Goal: Task Accomplishment & Management: Manage account settings

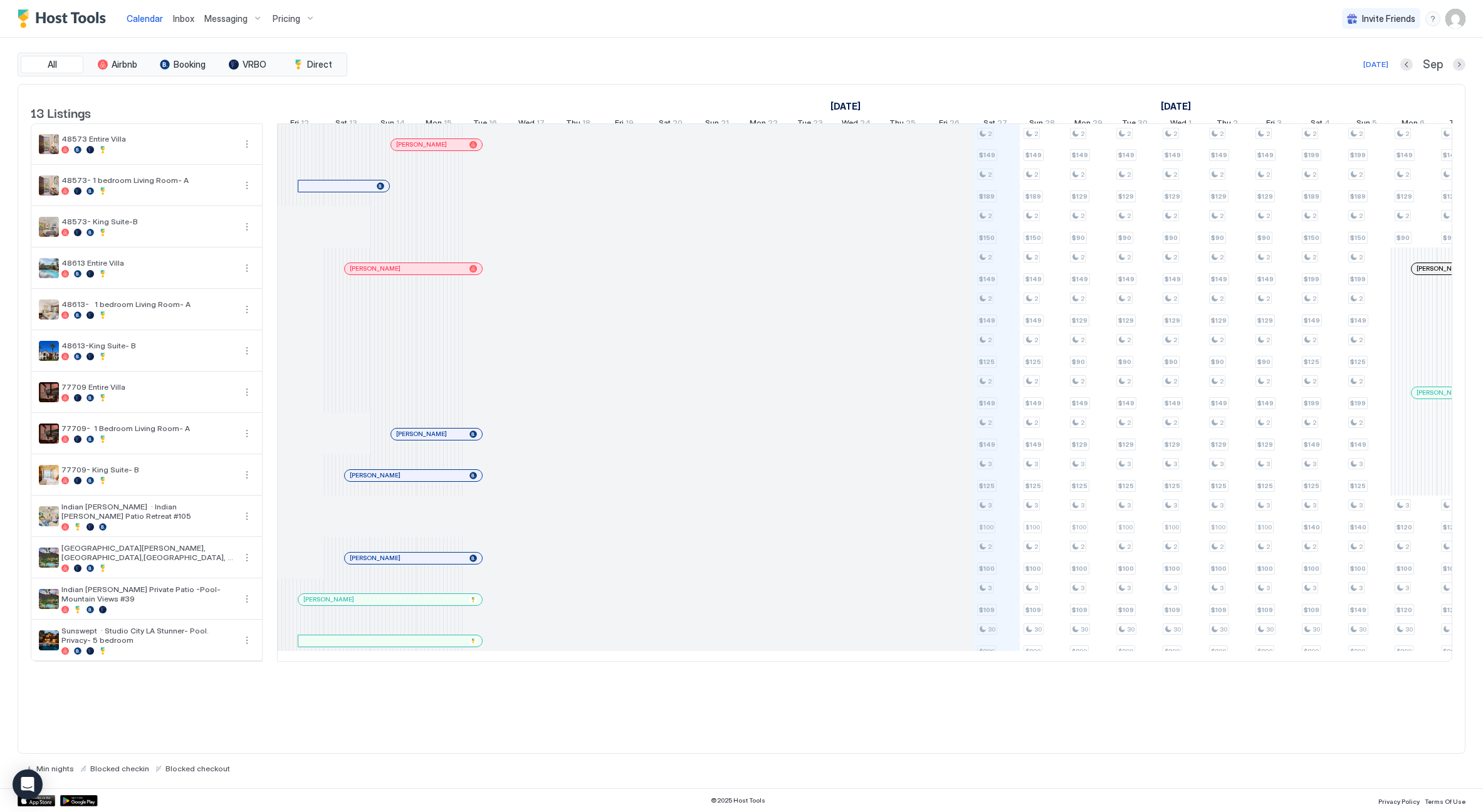
scroll to position [0, 696]
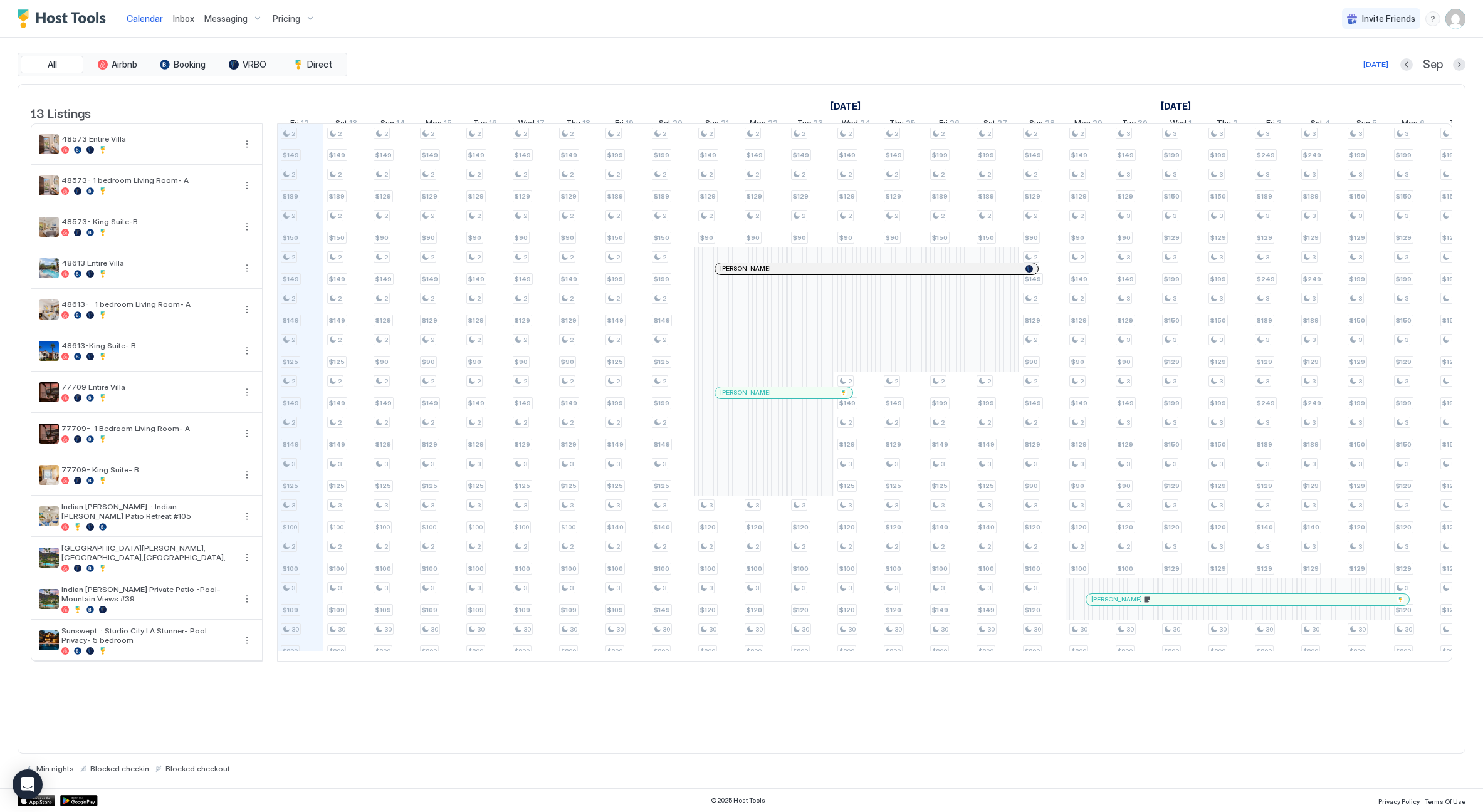
click at [302, 21] on div "Pricing" at bounding box center [294, 19] width 53 height 21
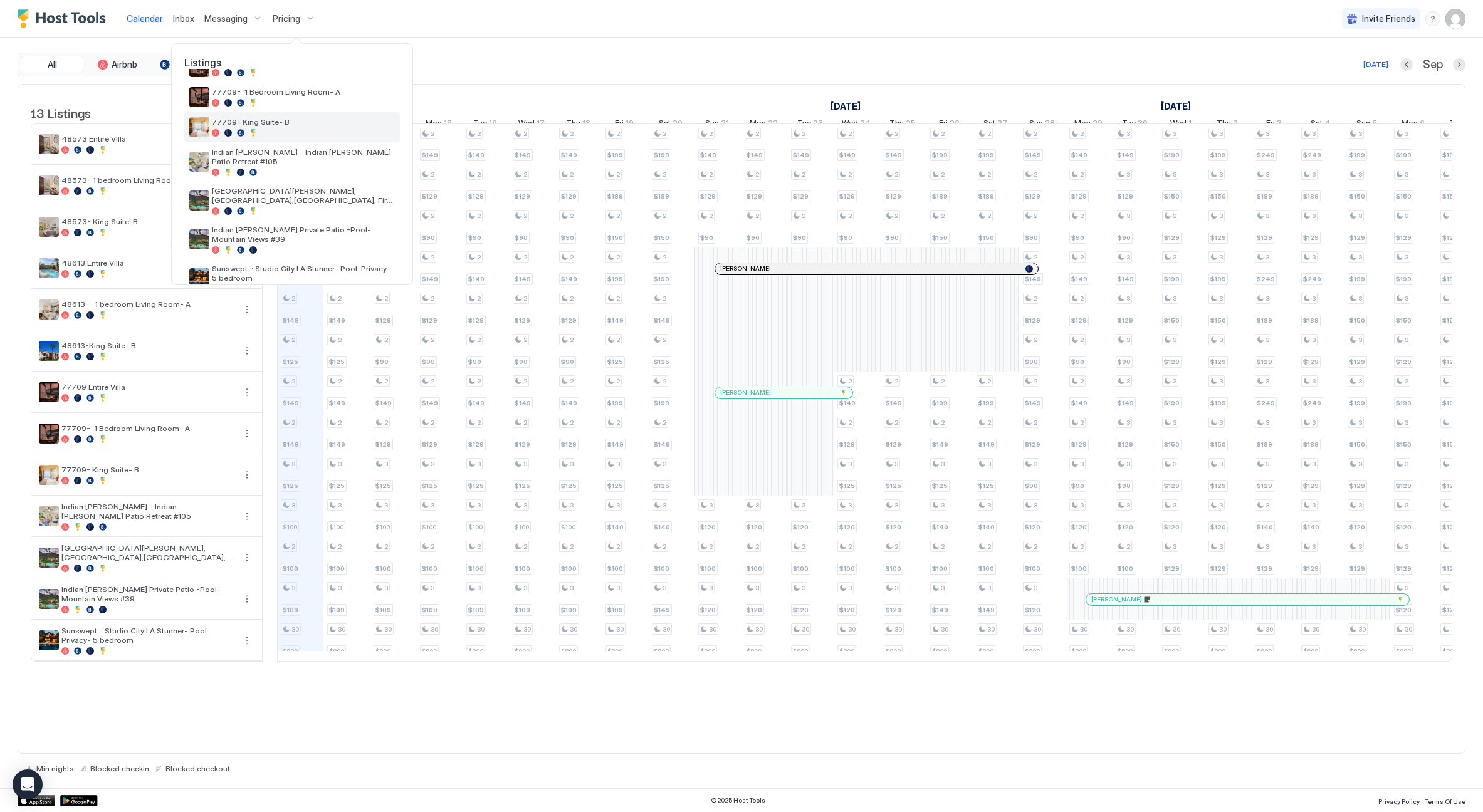
scroll to position [239, 0]
click at [294, 220] on div "Indian [PERSON_NAME] Private Patio -Pool- Mountain Views #39" at bounding box center [291, 240] width 215 height 39
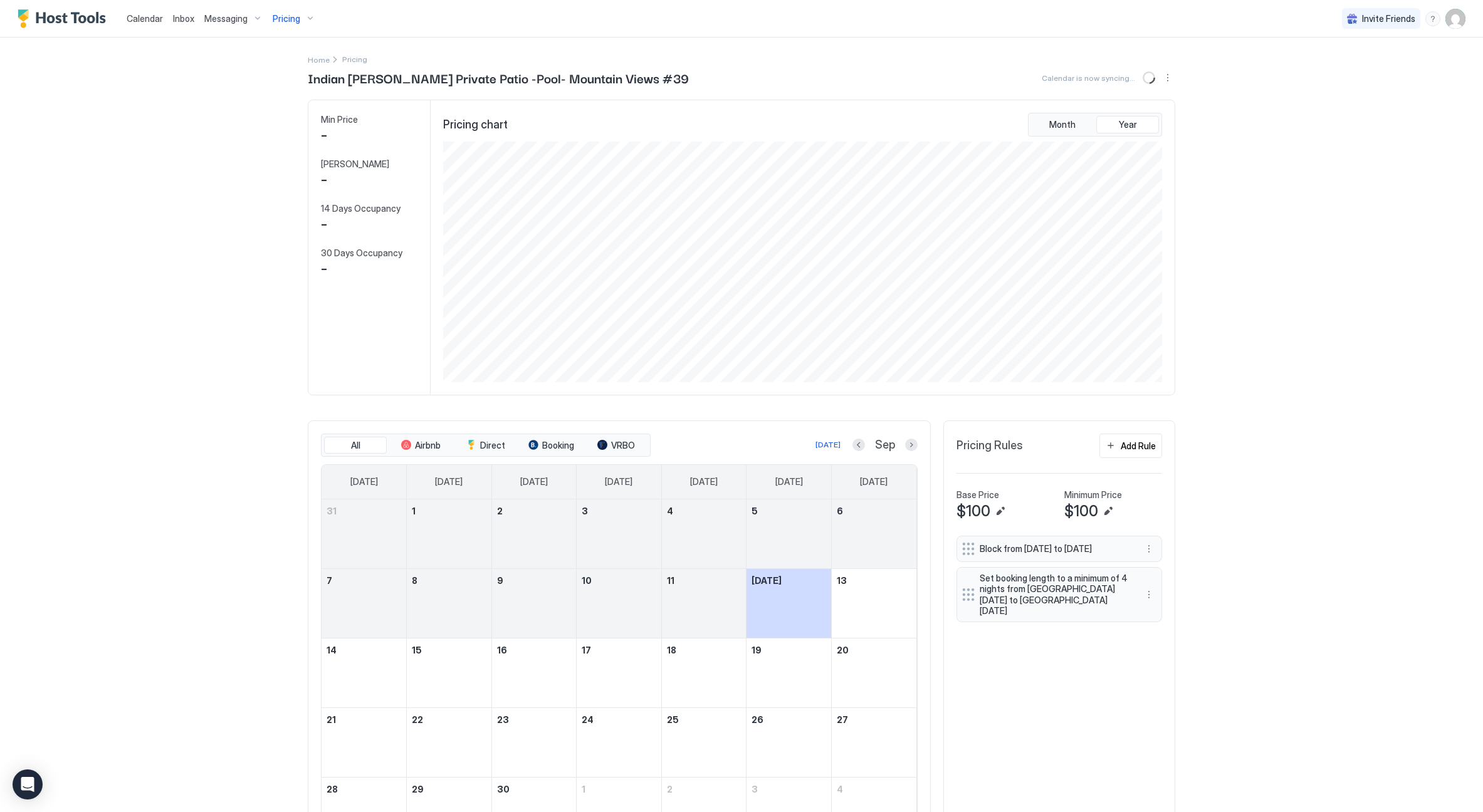
scroll to position [241, 721]
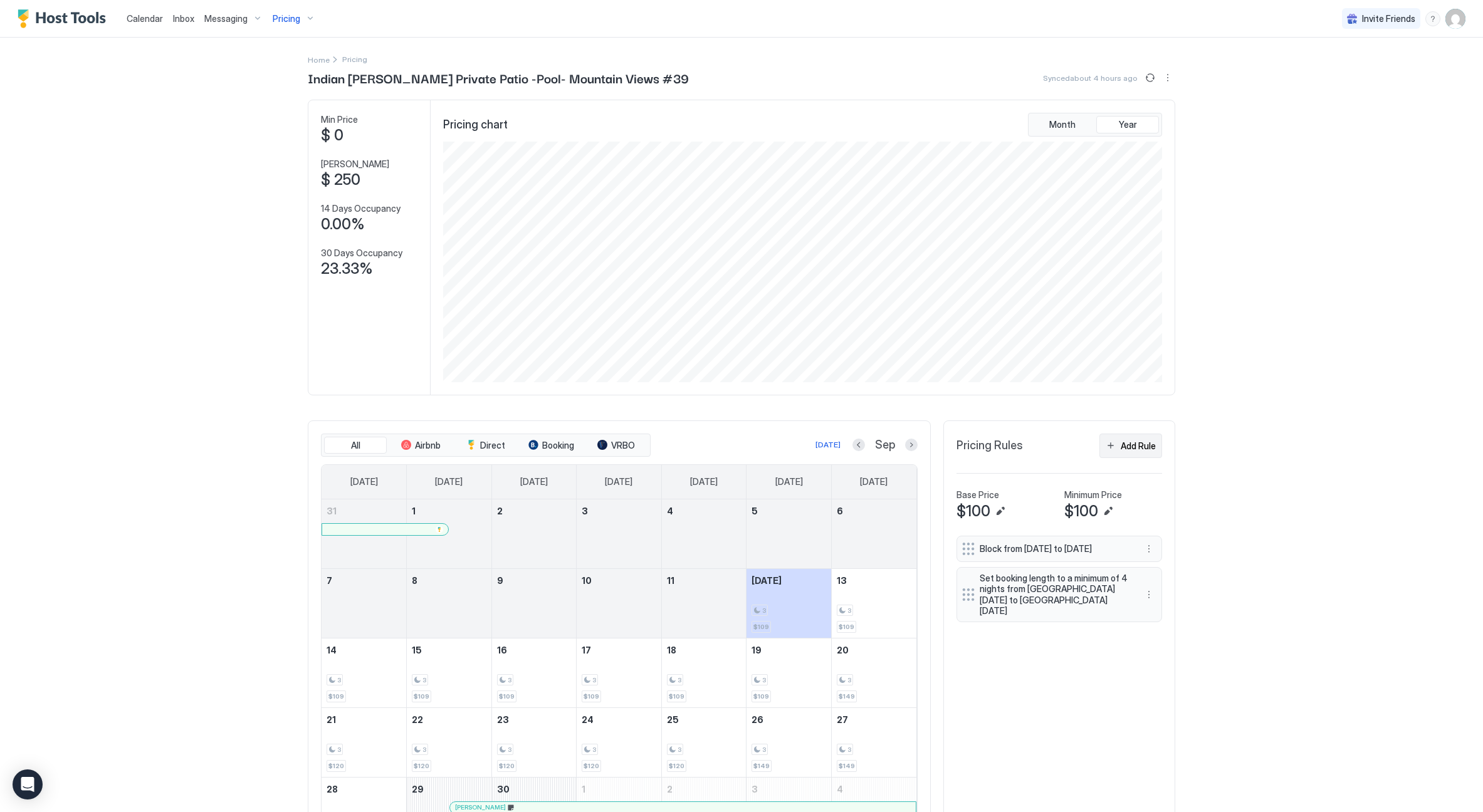
click at [1127, 447] on div "Add Rule" at bounding box center [1137, 445] width 35 height 13
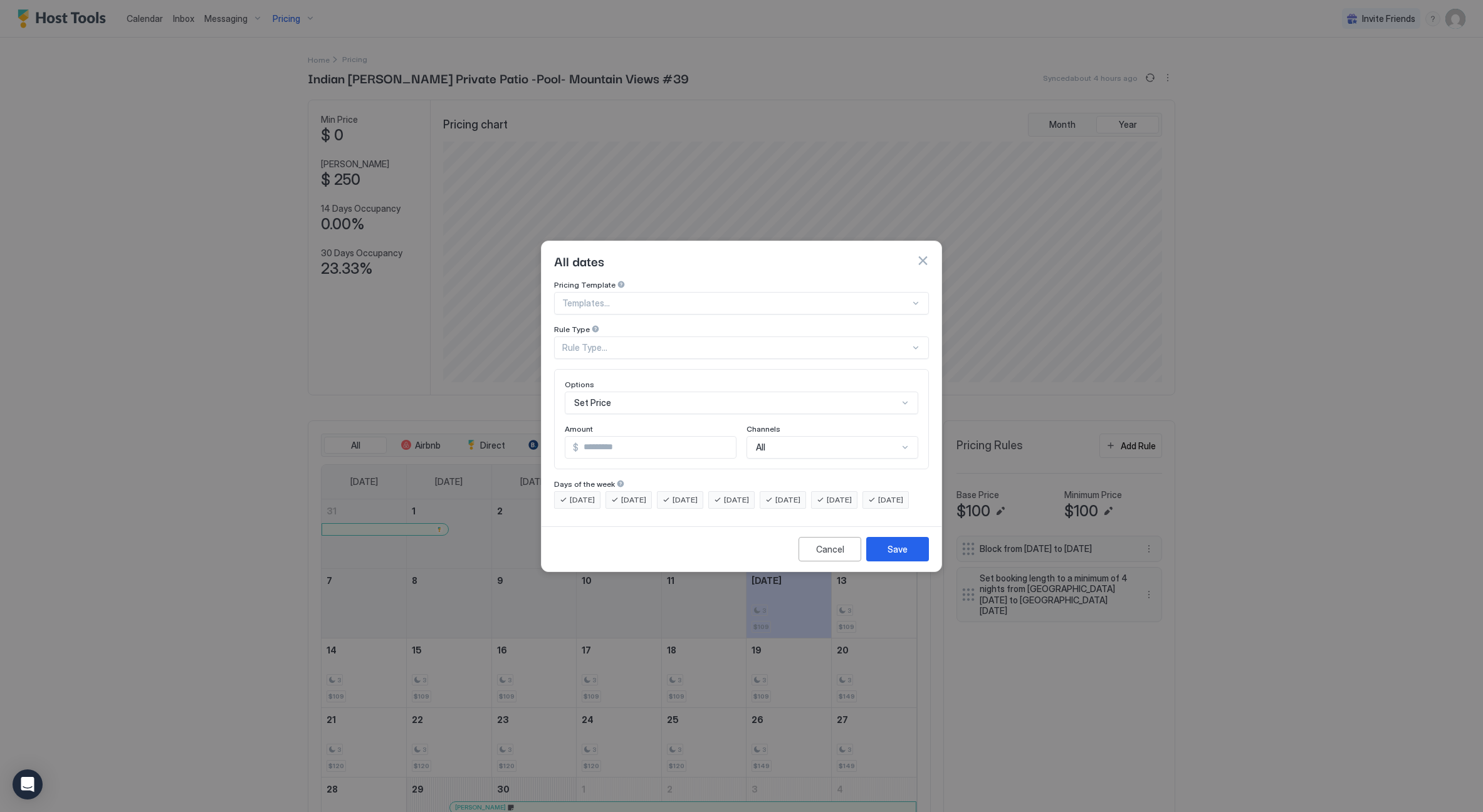
click at [599, 342] on div "Rule Type..." at bounding box center [737, 347] width 348 height 12
click at [629, 438] on div "Date Range" at bounding box center [742, 450] width 373 height 24
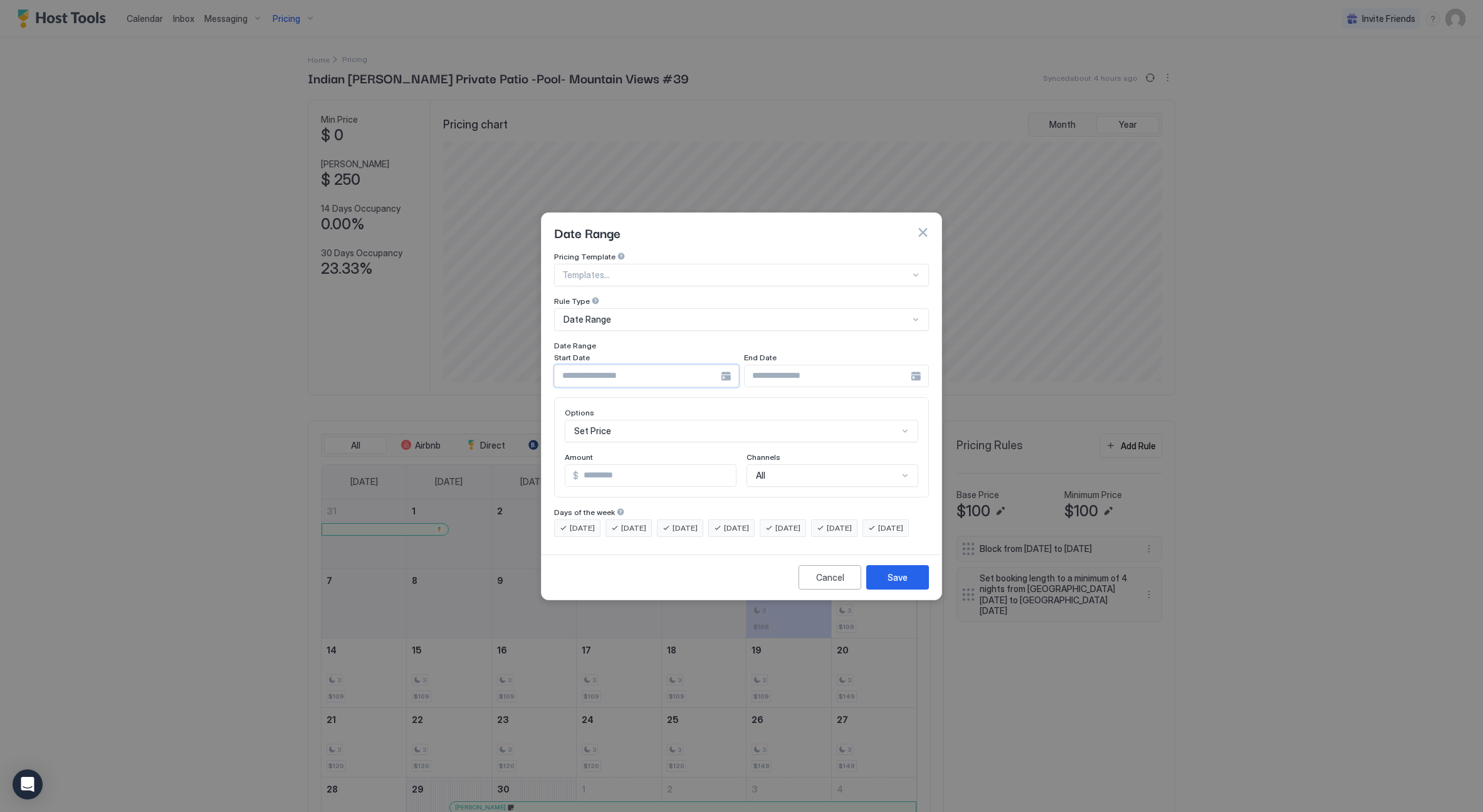
click at [616, 367] on input "Input Field" at bounding box center [637, 376] width 166 height 21
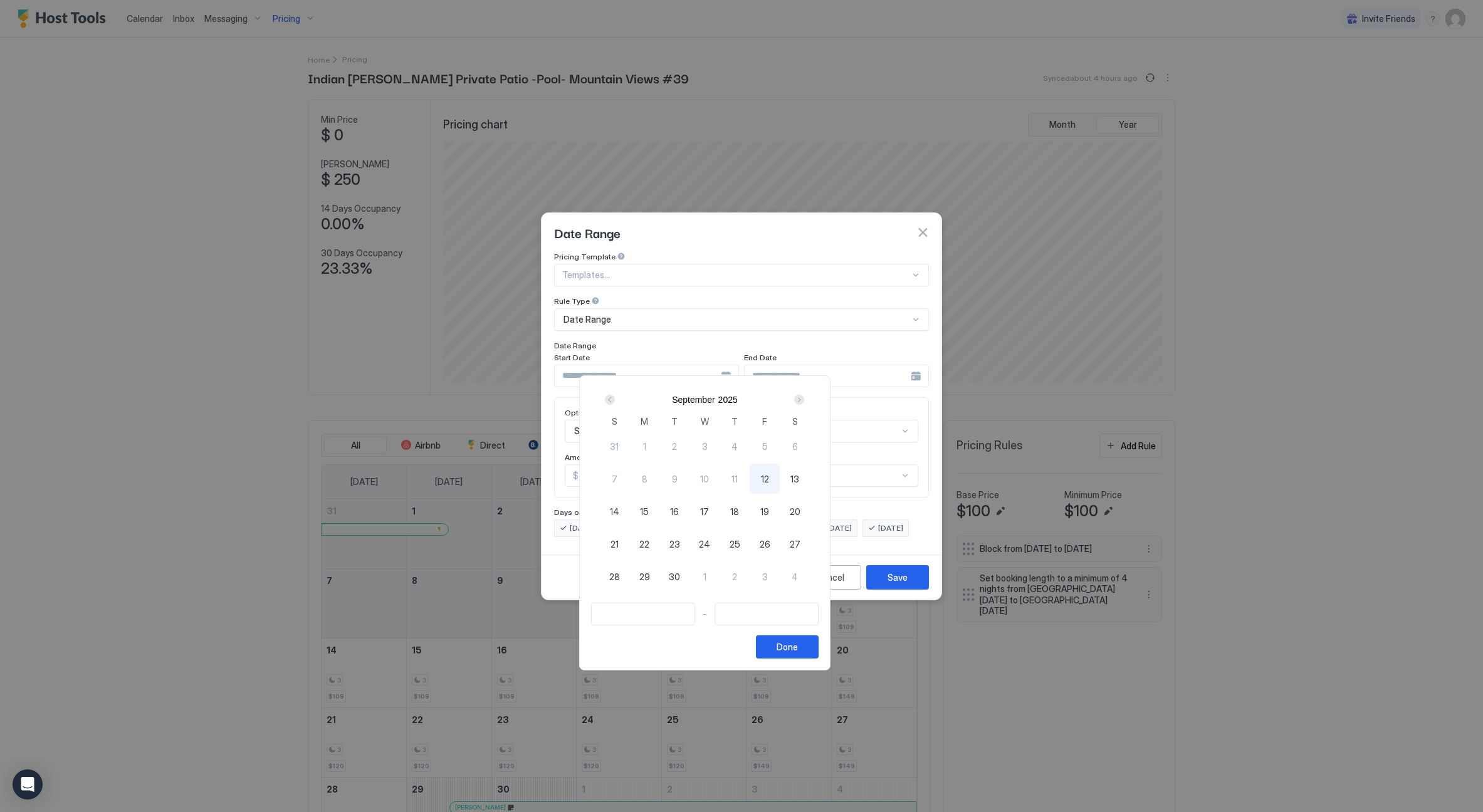
click at [779, 479] on div "12" at bounding box center [764, 478] width 30 height 30
type input "**********"
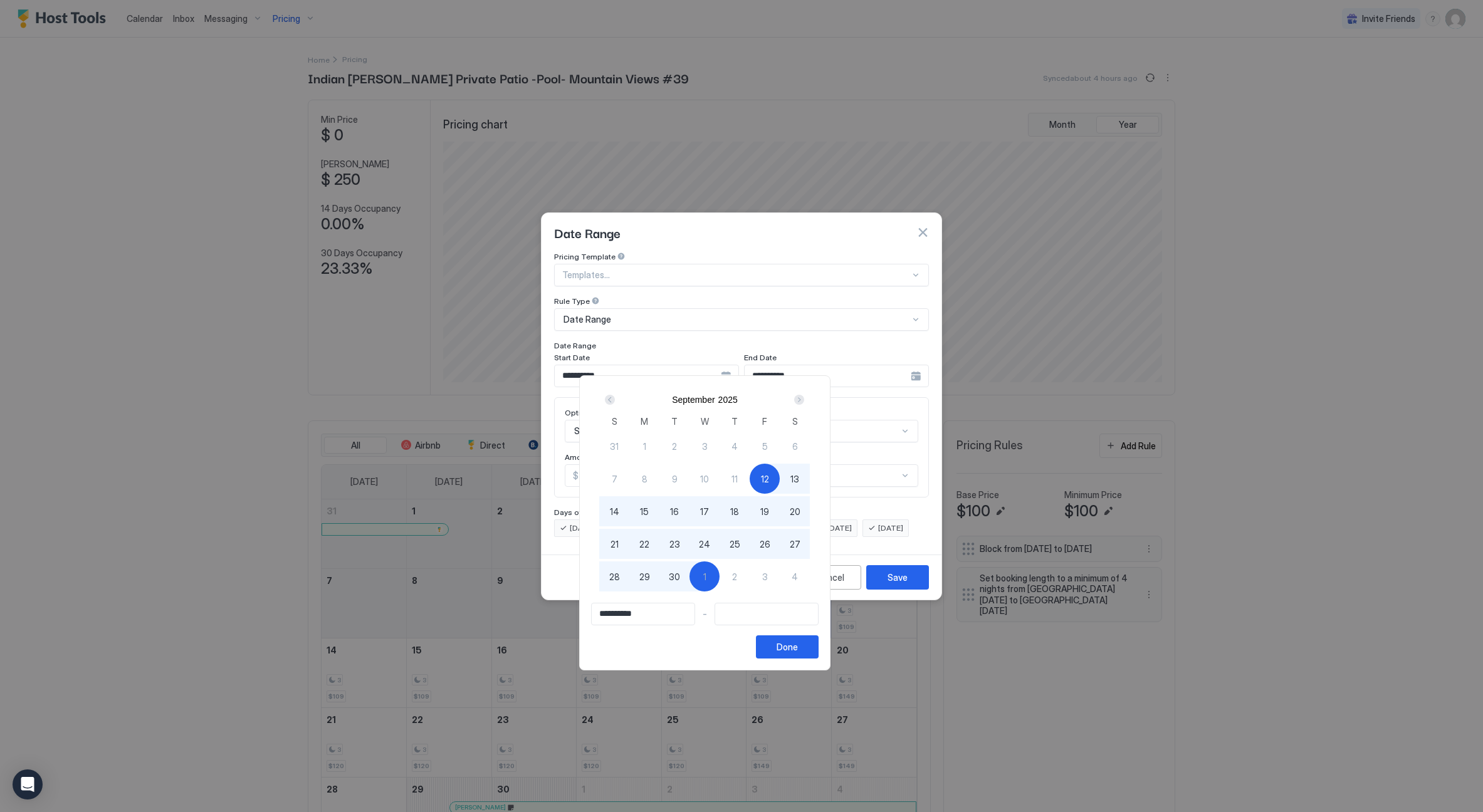
click at [720, 570] on div "1" at bounding box center [704, 576] width 30 height 30
type input "**********"
click at [797, 644] on div "Done" at bounding box center [787, 646] width 21 height 13
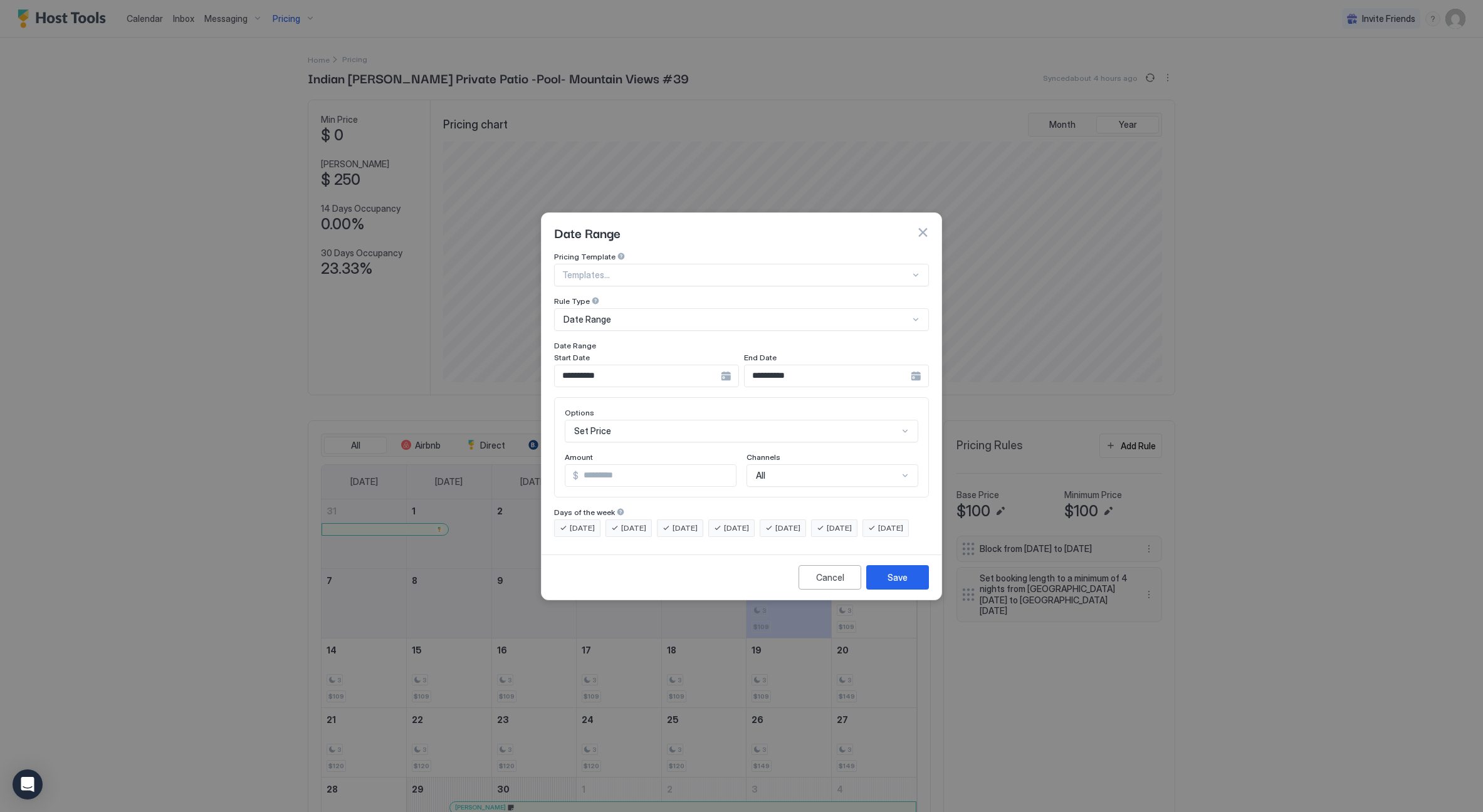
click at [677, 419] on div "Set Price" at bounding box center [741, 430] width 354 height 22
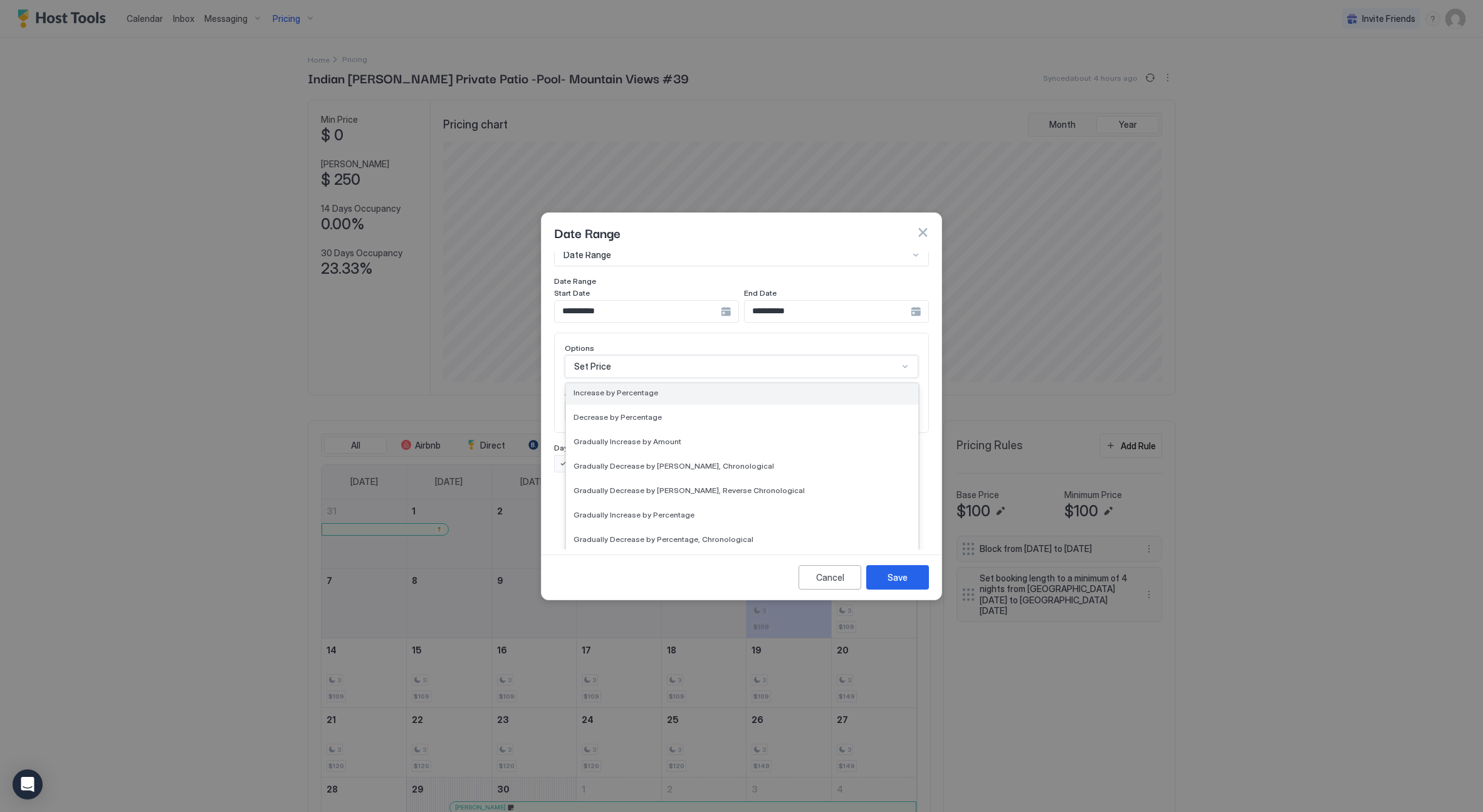
scroll to position [185, 0]
click at [681, 524] on div "Set Minimum Nights" at bounding box center [742, 528] width 337 height 10
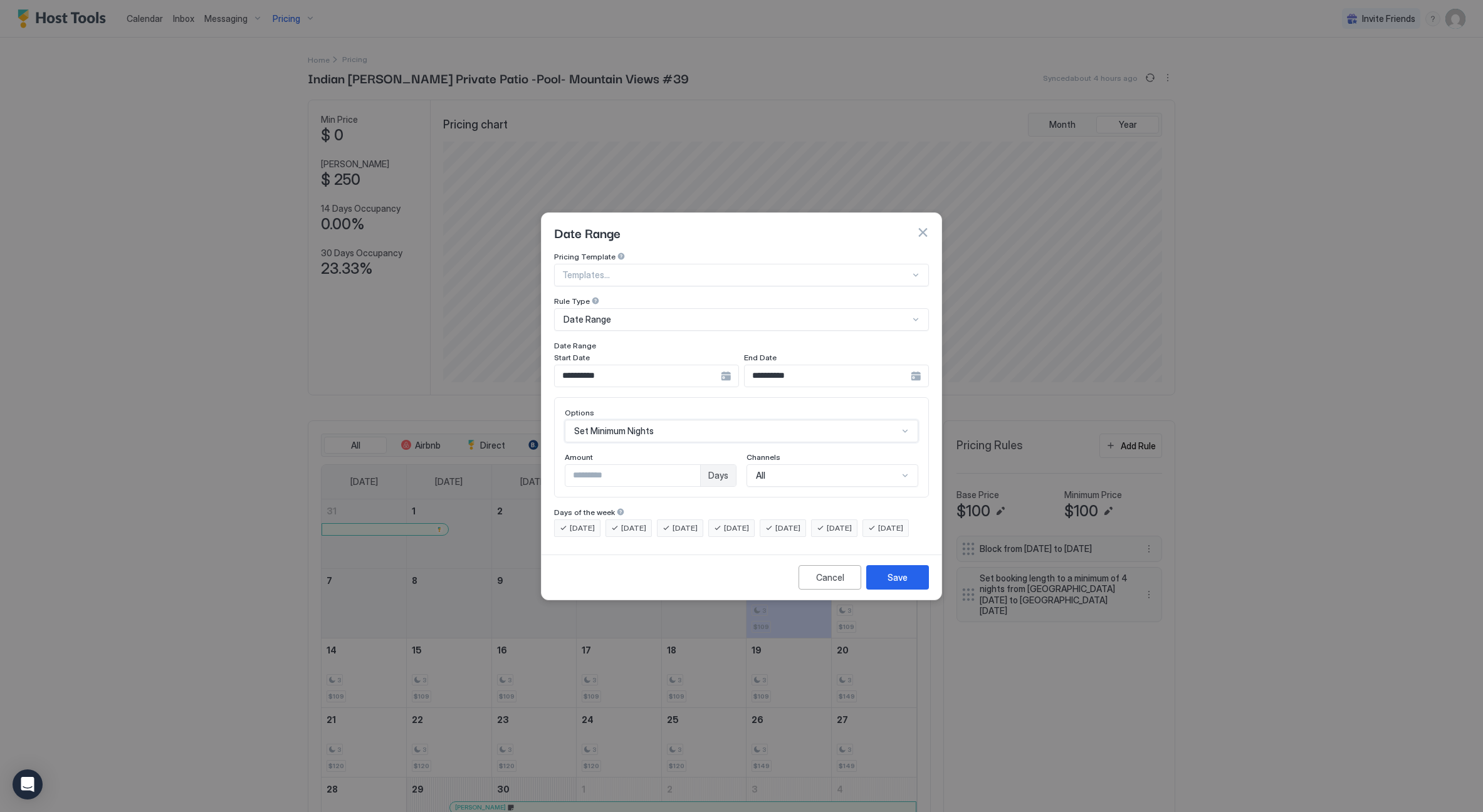
scroll to position [0, 0]
click at [692, 465] on input "*" at bounding box center [632, 476] width 135 height 21
type input "*"
click at [692, 465] on input "*" at bounding box center [632, 476] width 135 height 21
click at [906, 589] on button "Save" at bounding box center [897, 576] width 62 height 24
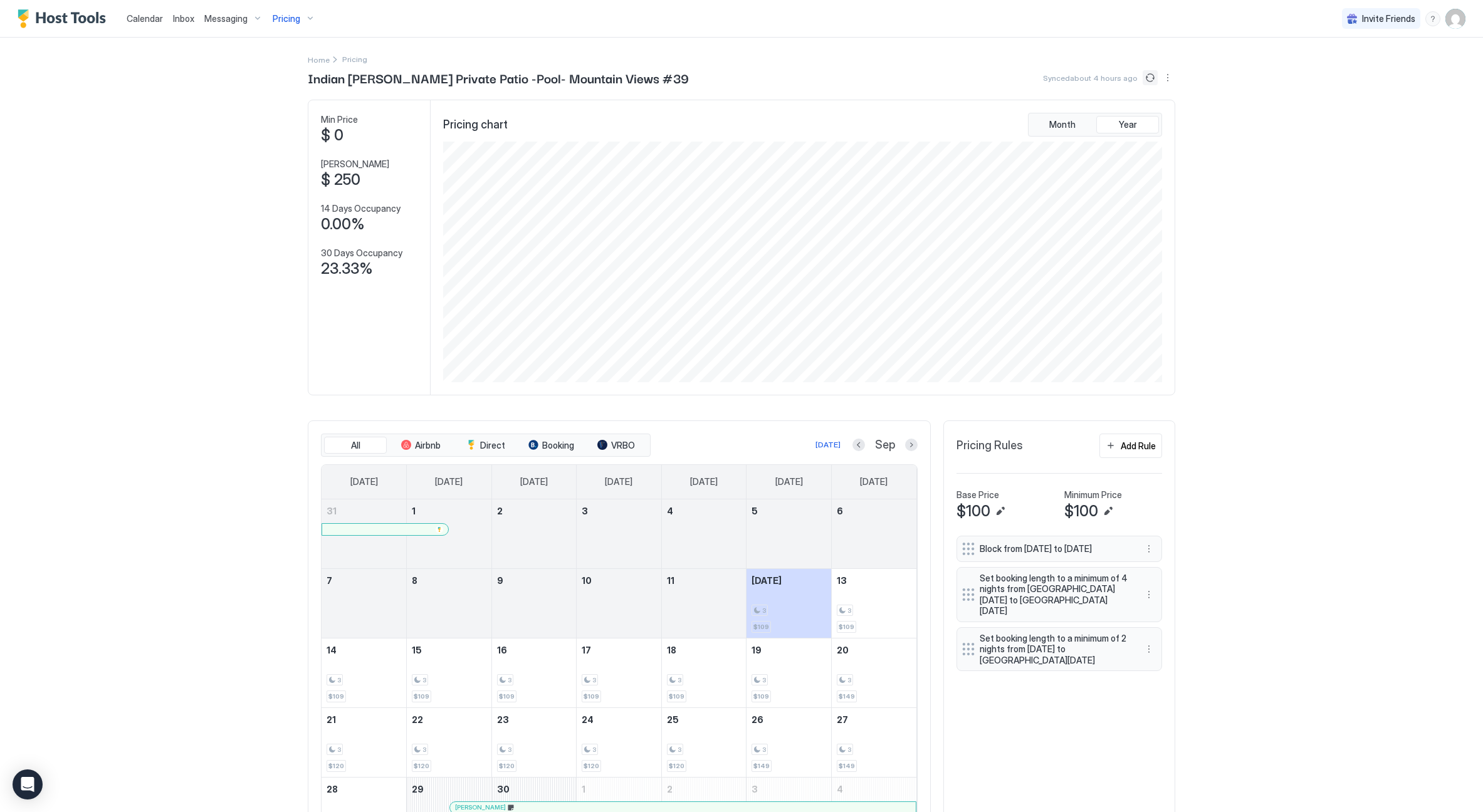
click at [1145, 78] on button "Sync prices" at bounding box center [1149, 78] width 15 height 15
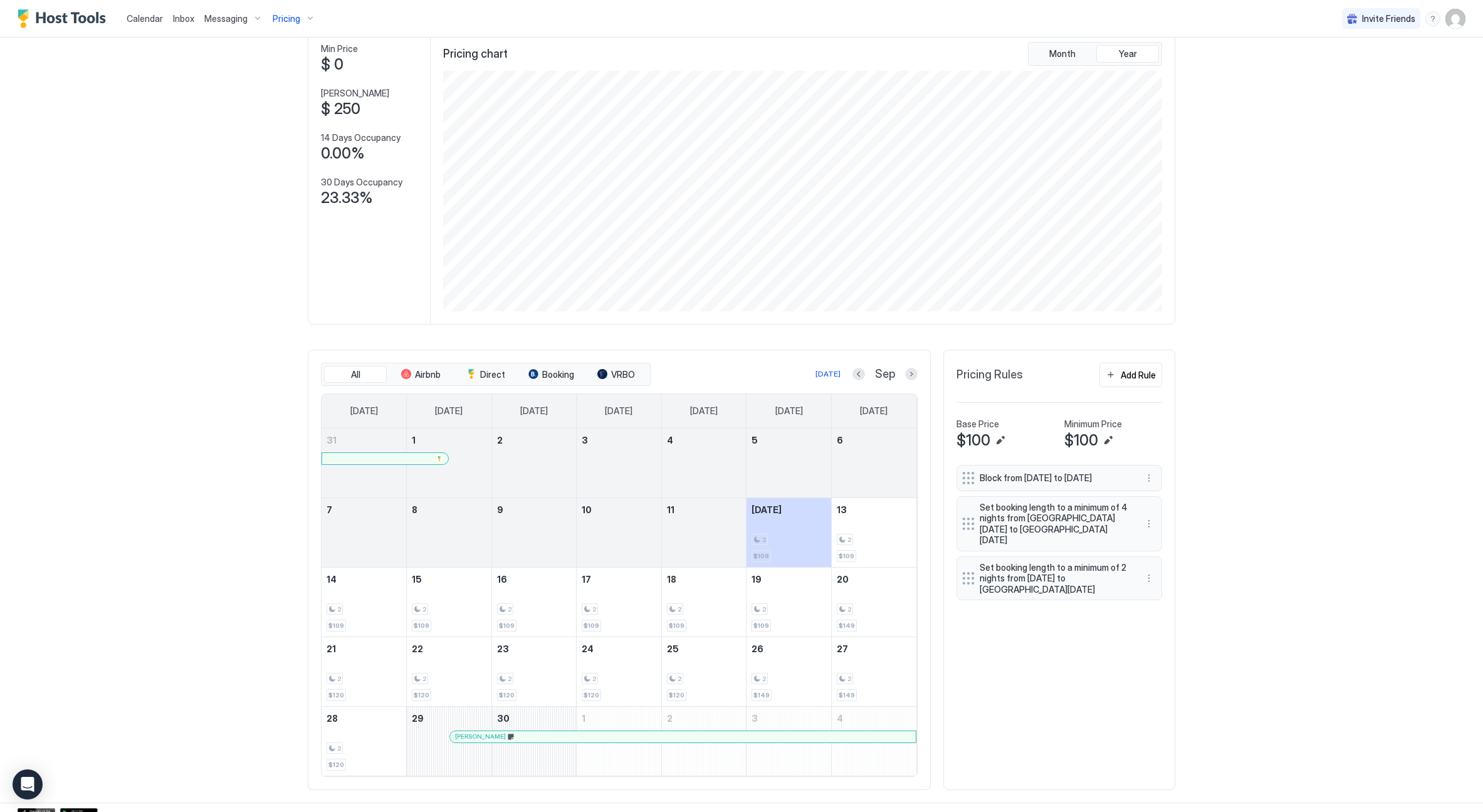
scroll to position [77, 0]
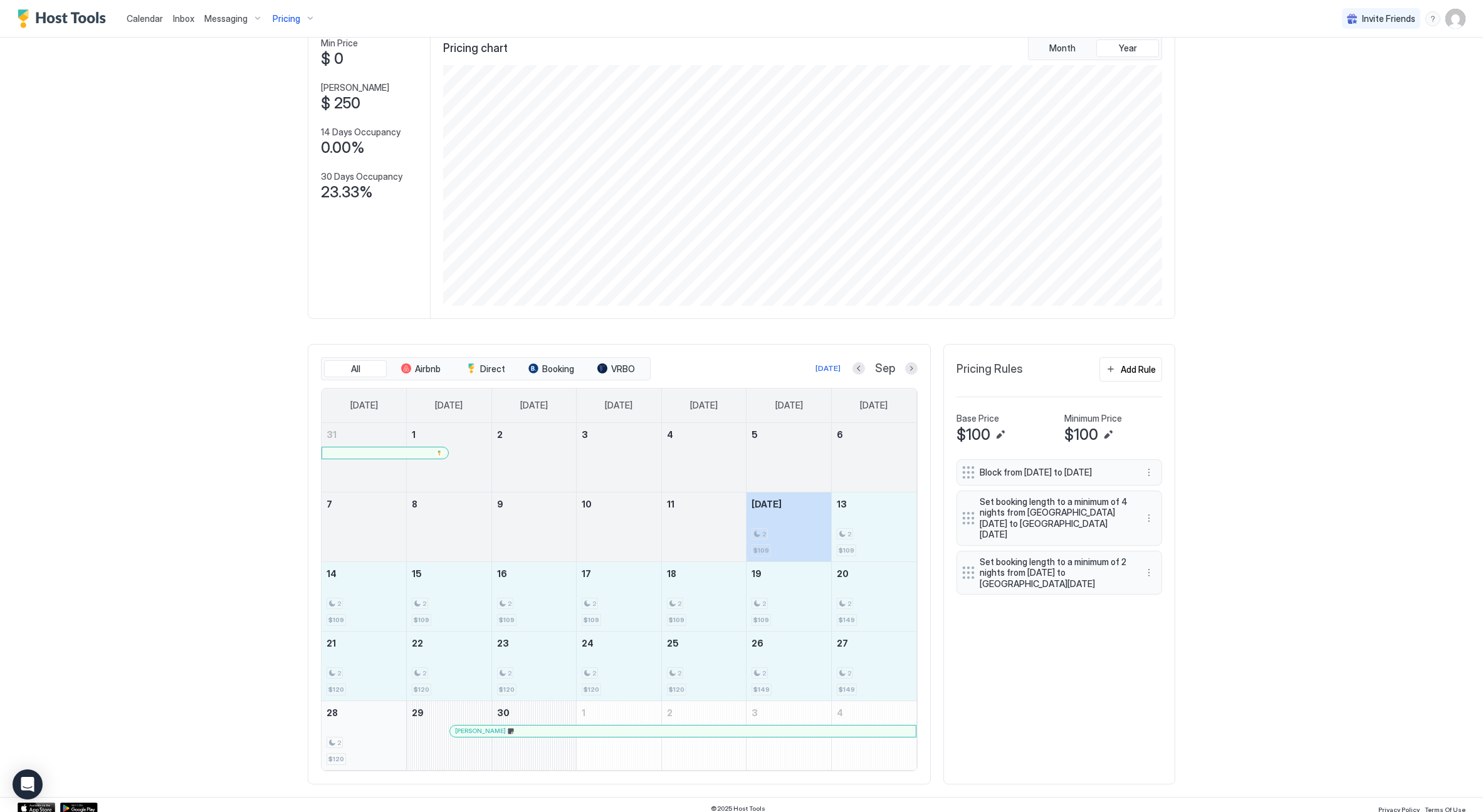
drag, startPoint x: 801, startPoint y: 533, endPoint x: 395, endPoint y: 738, distance: 454.8
click at [394, 738] on tbody "31 1 2 3 4 5 6 7 8 9 10 11 [DATE] 2 $109 13 2 $109 14 2 $109 15 2 $109 16 2 $10…" at bounding box center [619, 596] width 595 height 347
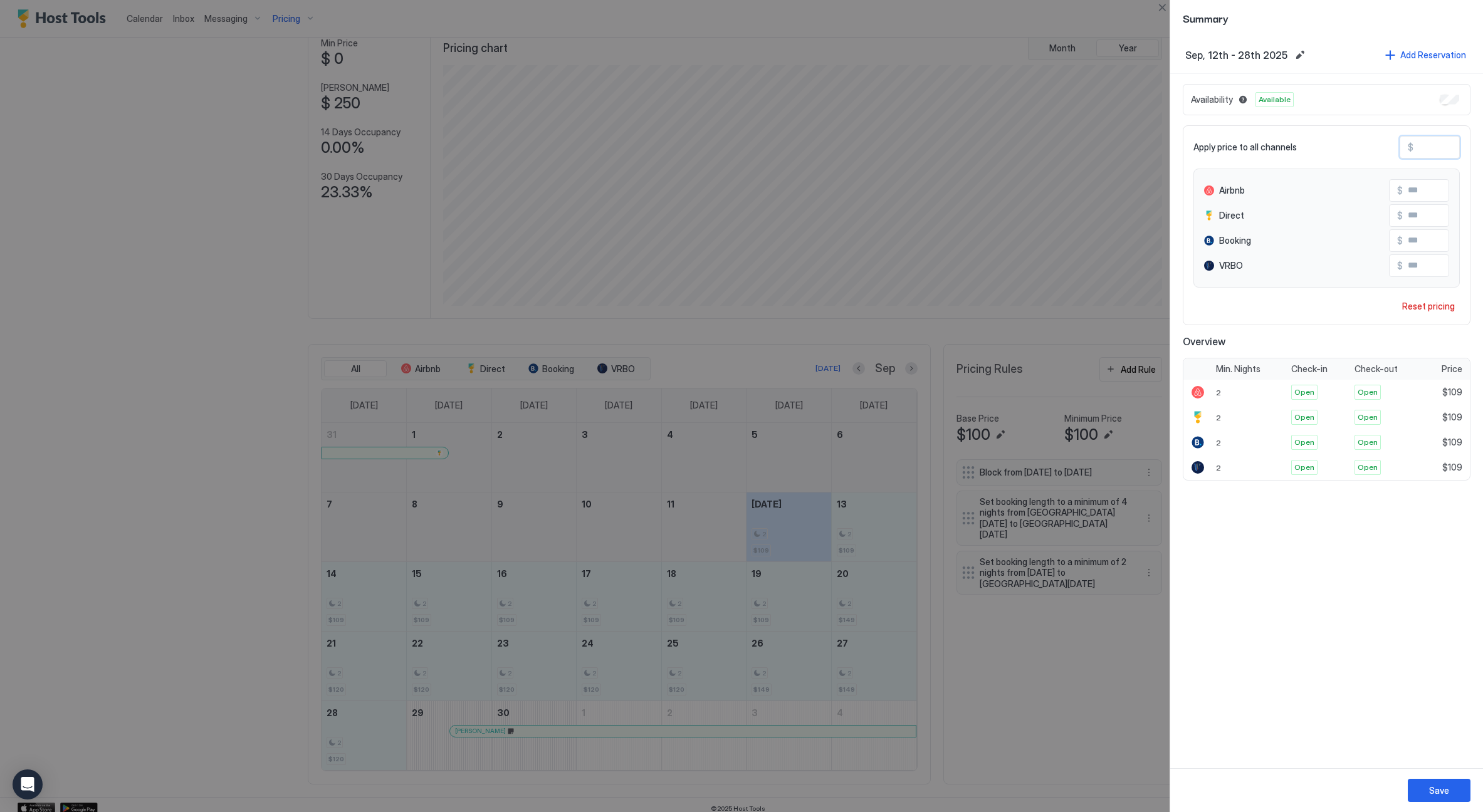
drag, startPoint x: 1441, startPoint y: 145, endPoint x: 1356, endPoint y: 144, distance: 85.0
click at [1356, 144] on div "Apply price to all channels $ ***" at bounding box center [1326, 146] width 266 height 22
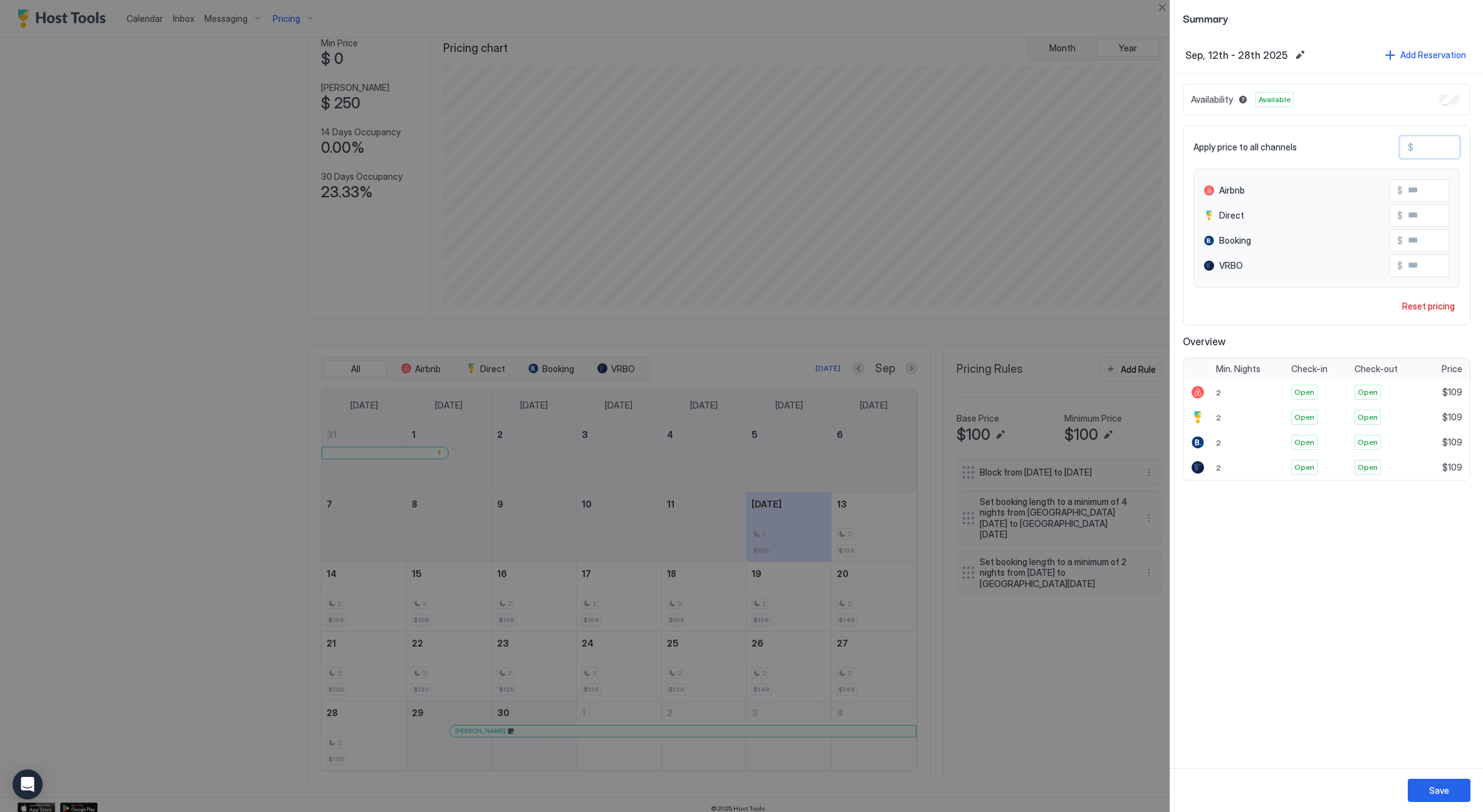
type input "*"
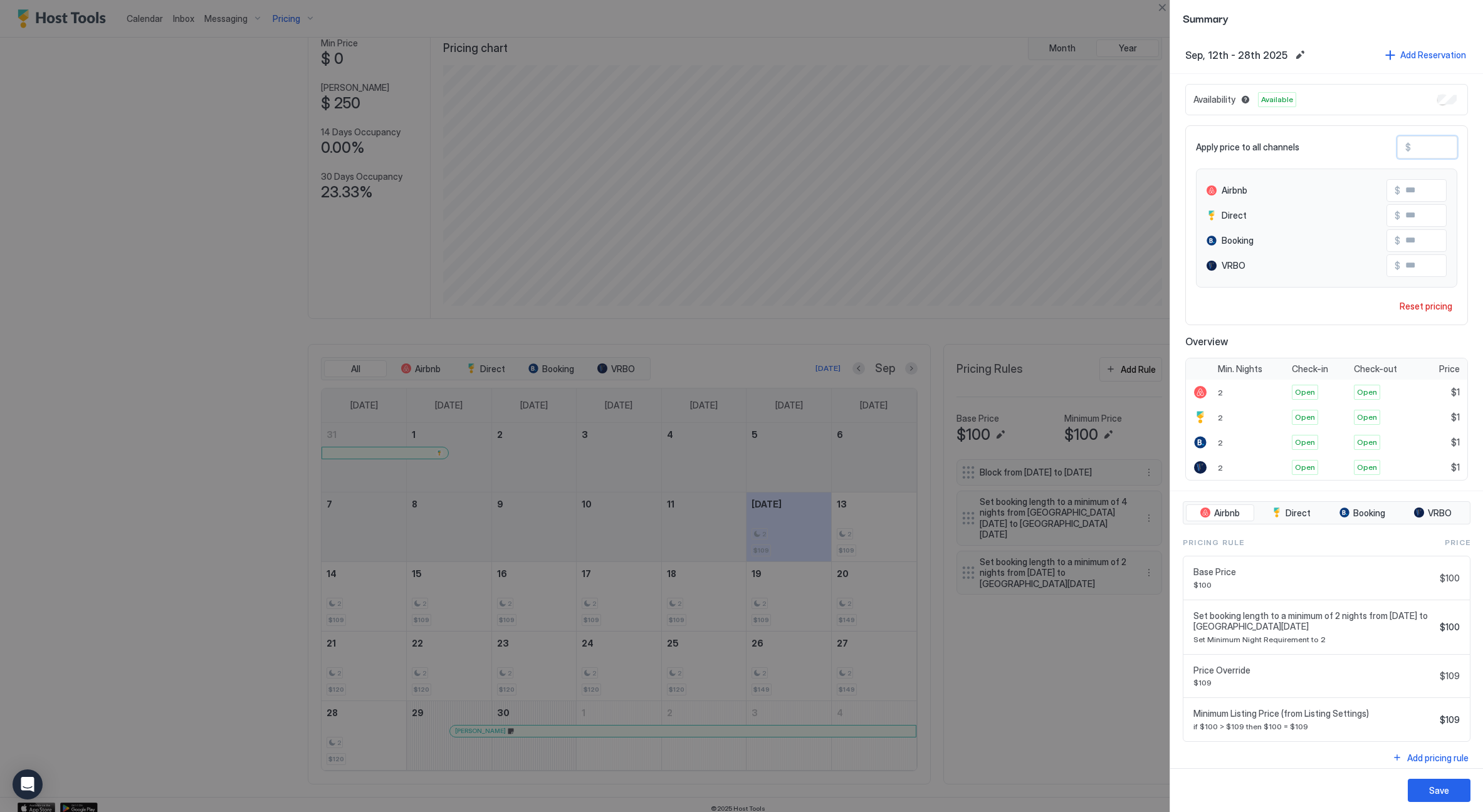
type input "**"
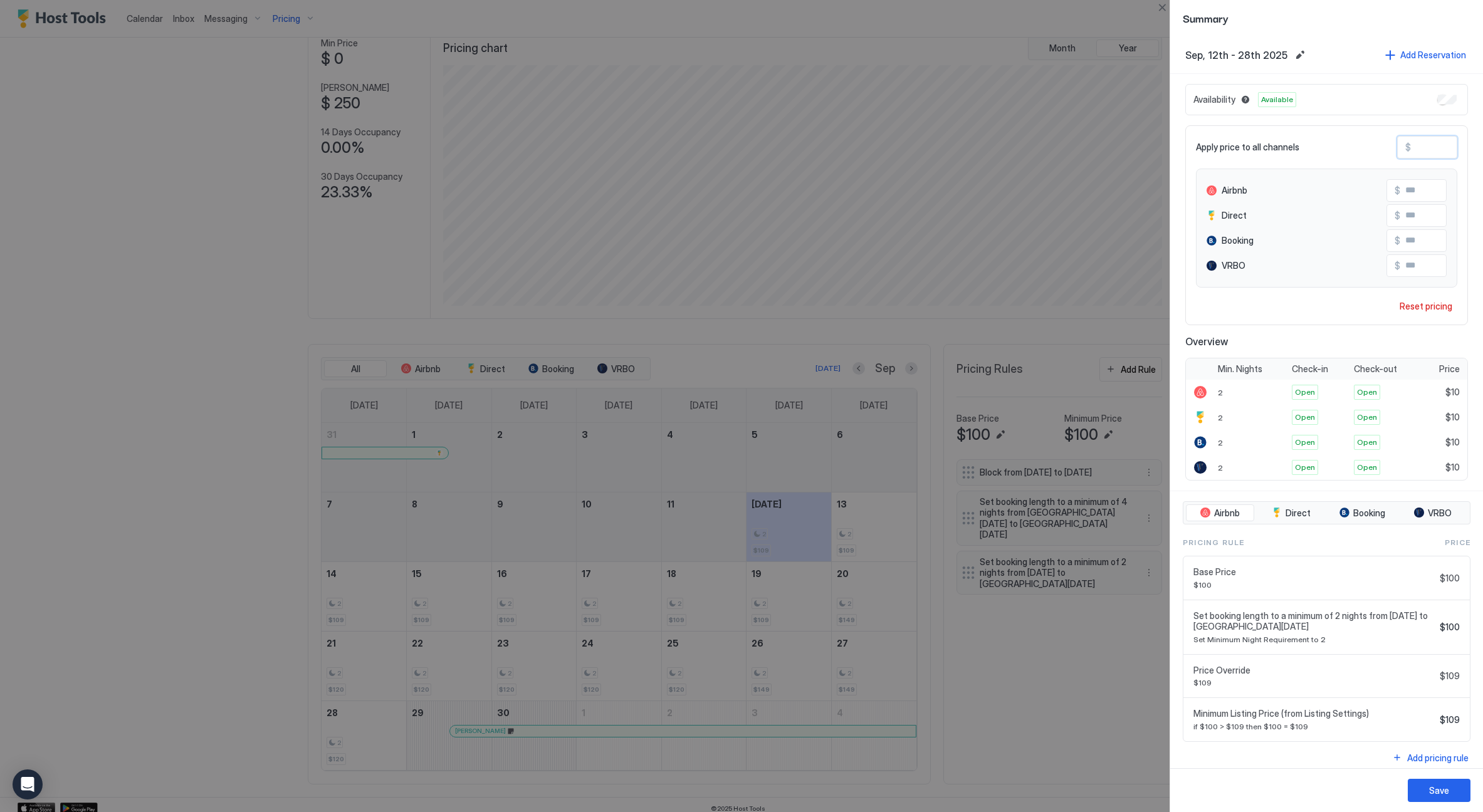
type input "***"
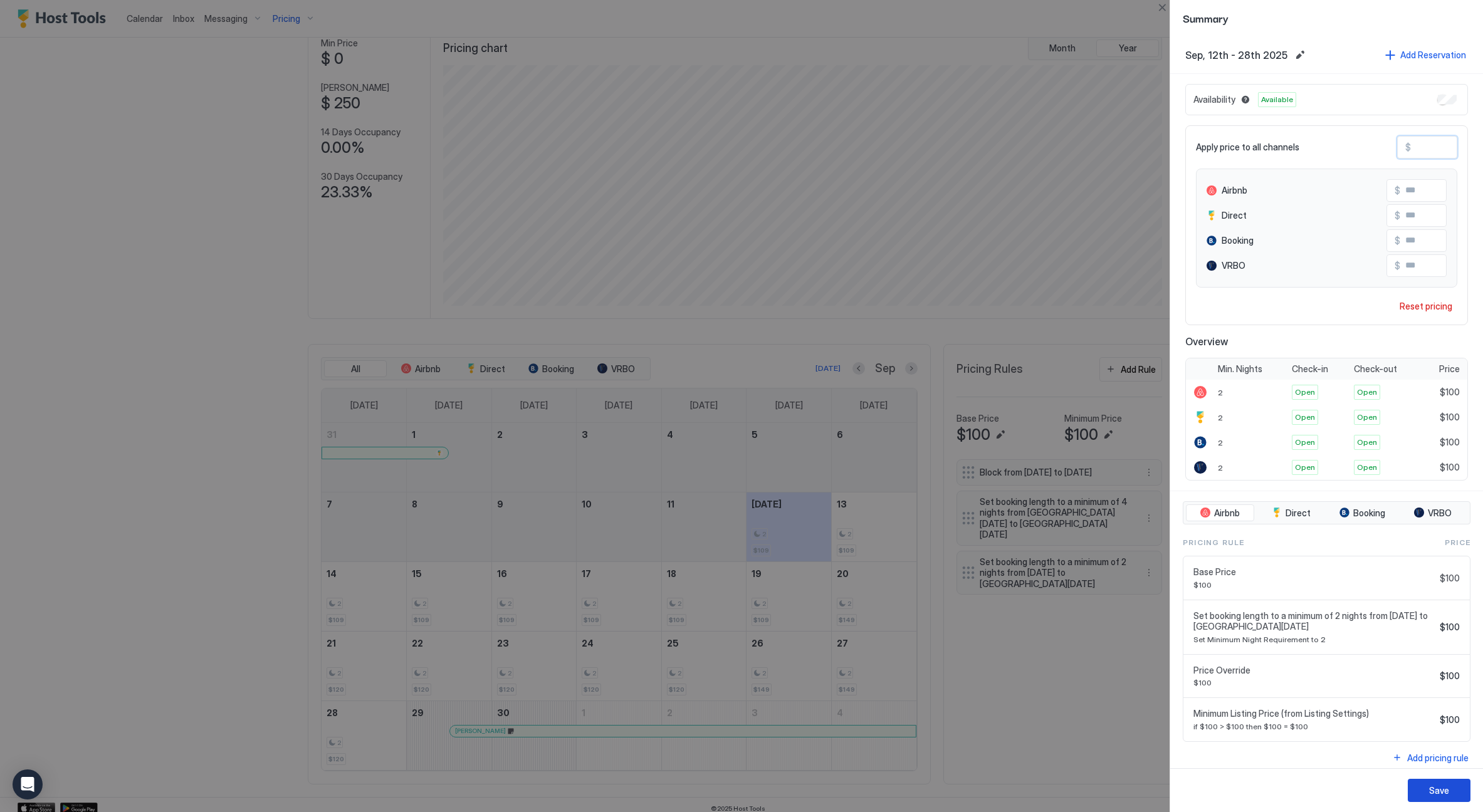
type input "***"
click at [1429, 782] on button "Save" at bounding box center [1438, 790] width 62 height 23
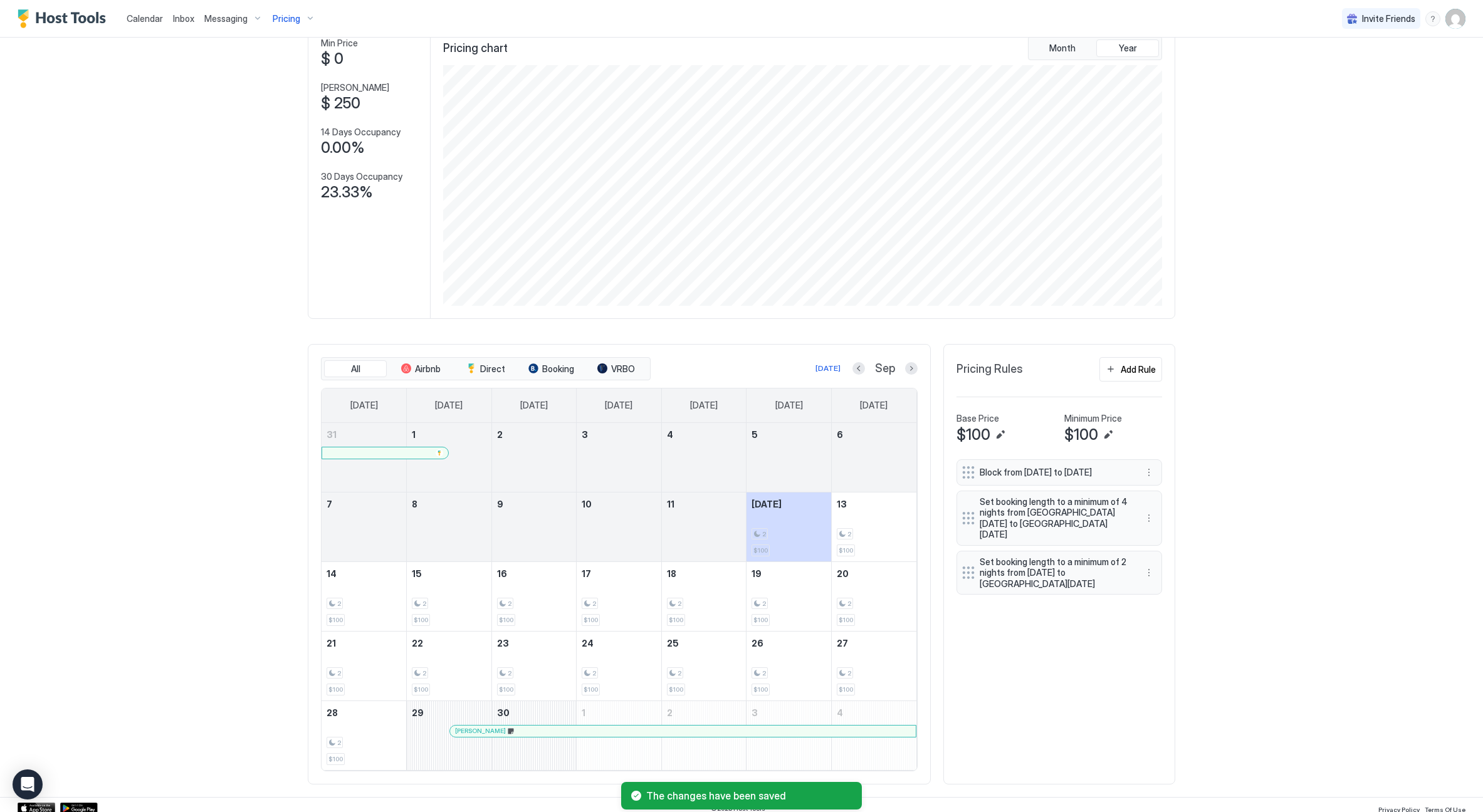
click at [126, 15] on div "Calendar" at bounding box center [145, 19] width 46 height 23
click at [121, 19] on div "Calendar Inbox Messaging Pricing" at bounding box center [169, 18] width 303 height 37
click at [146, 21] on span "Calendar" at bounding box center [145, 19] width 37 height 11
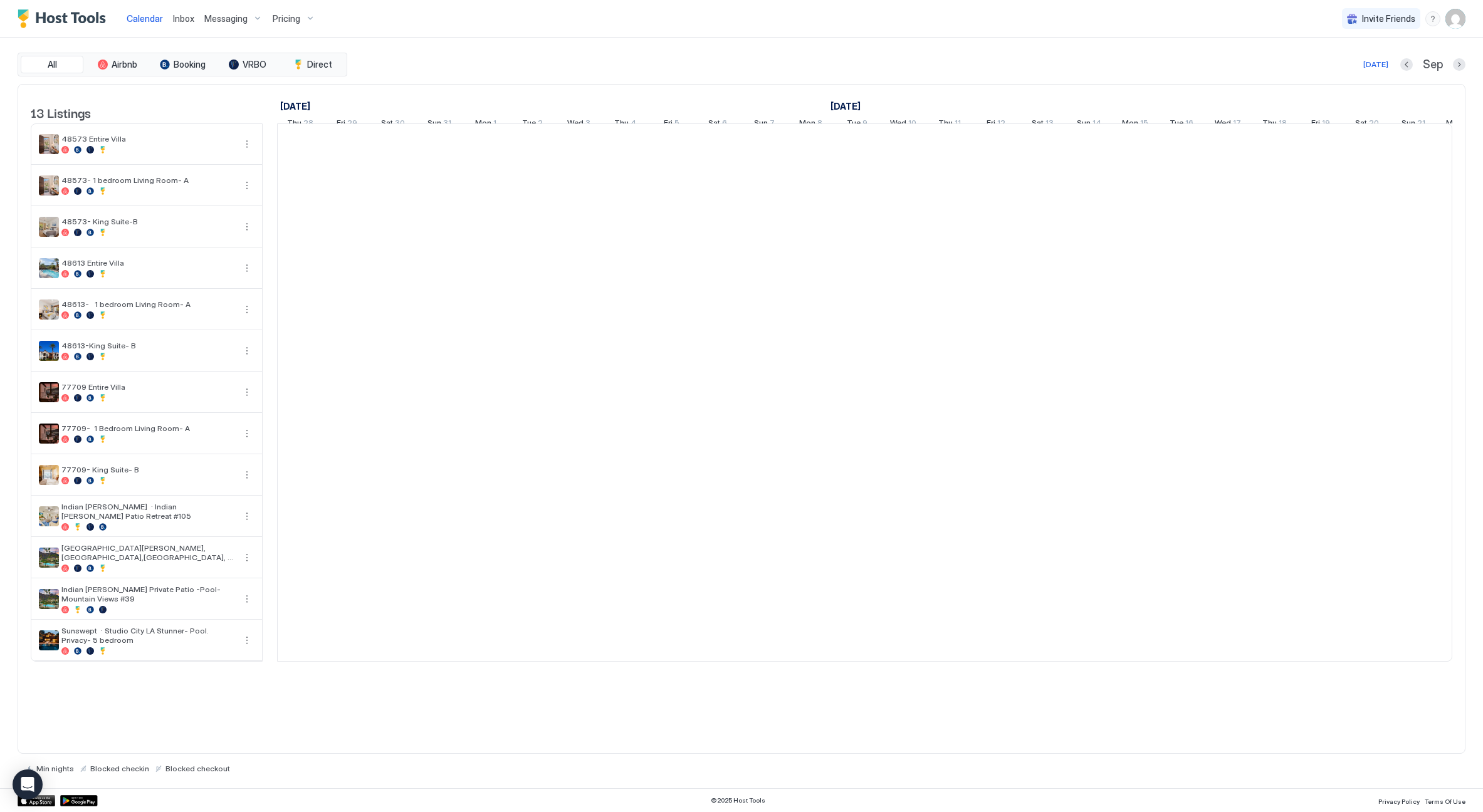
scroll to position [0, 696]
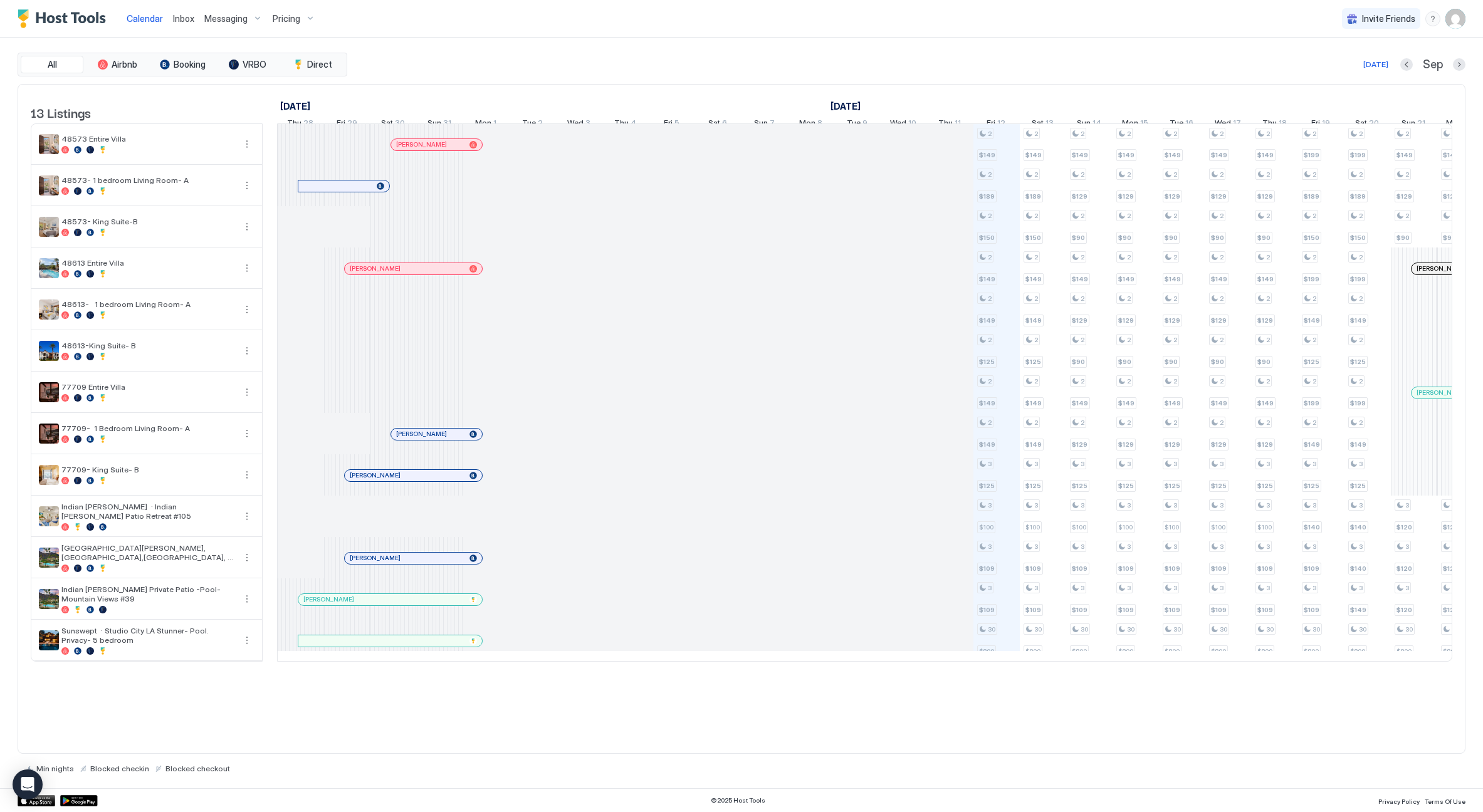
click at [300, 24] on div "Pricing" at bounding box center [294, 19] width 53 height 21
click at [294, 19] on span "Pricing" at bounding box center [286, 19] width 28 height 12
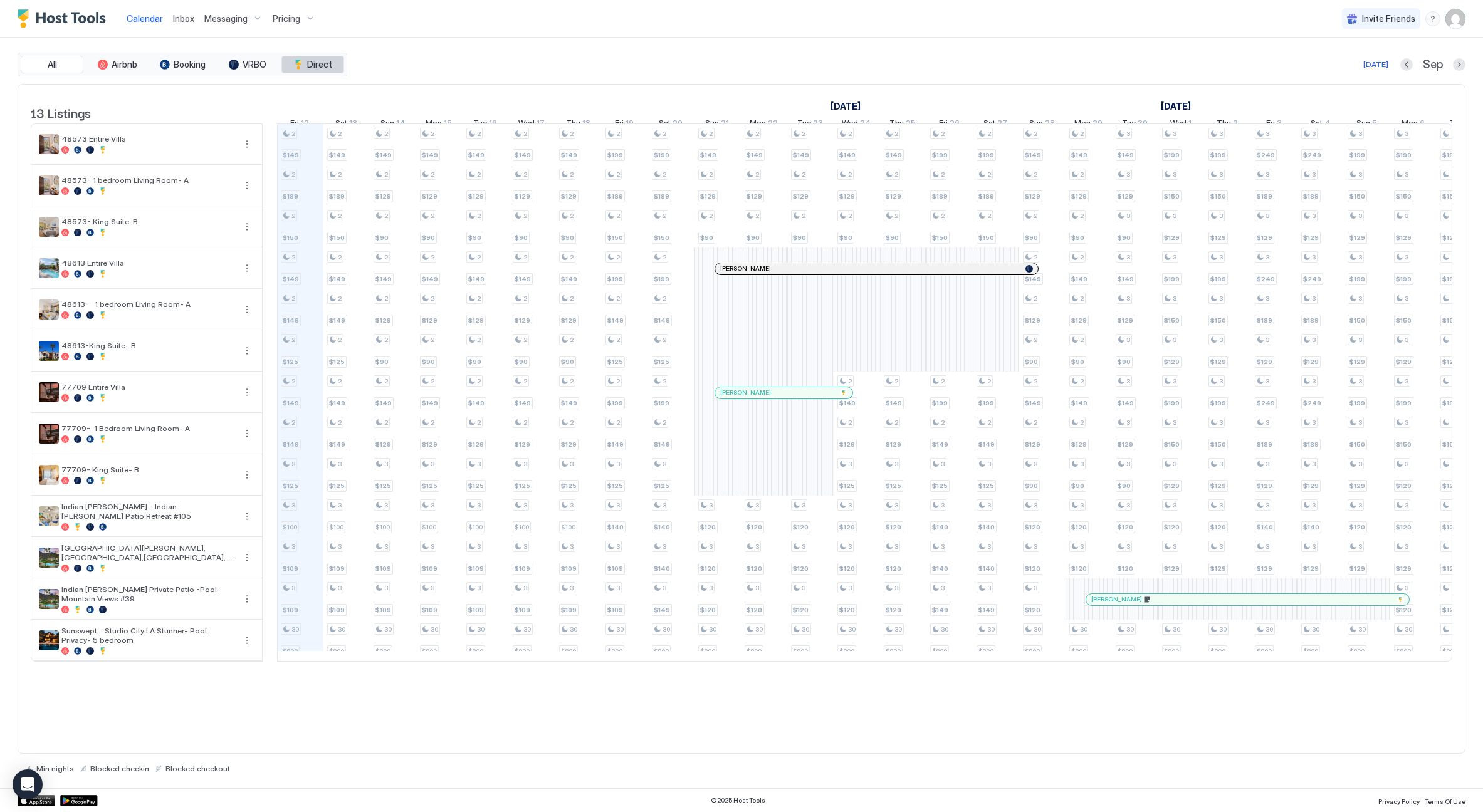
scroll to position [0, 696]
click at [287, 16] on div at bounding box center [741, 406] width 1483 height 812
click at [287, 24] on div "Pricing" at bounding box center [294, 19] width 53 height 21
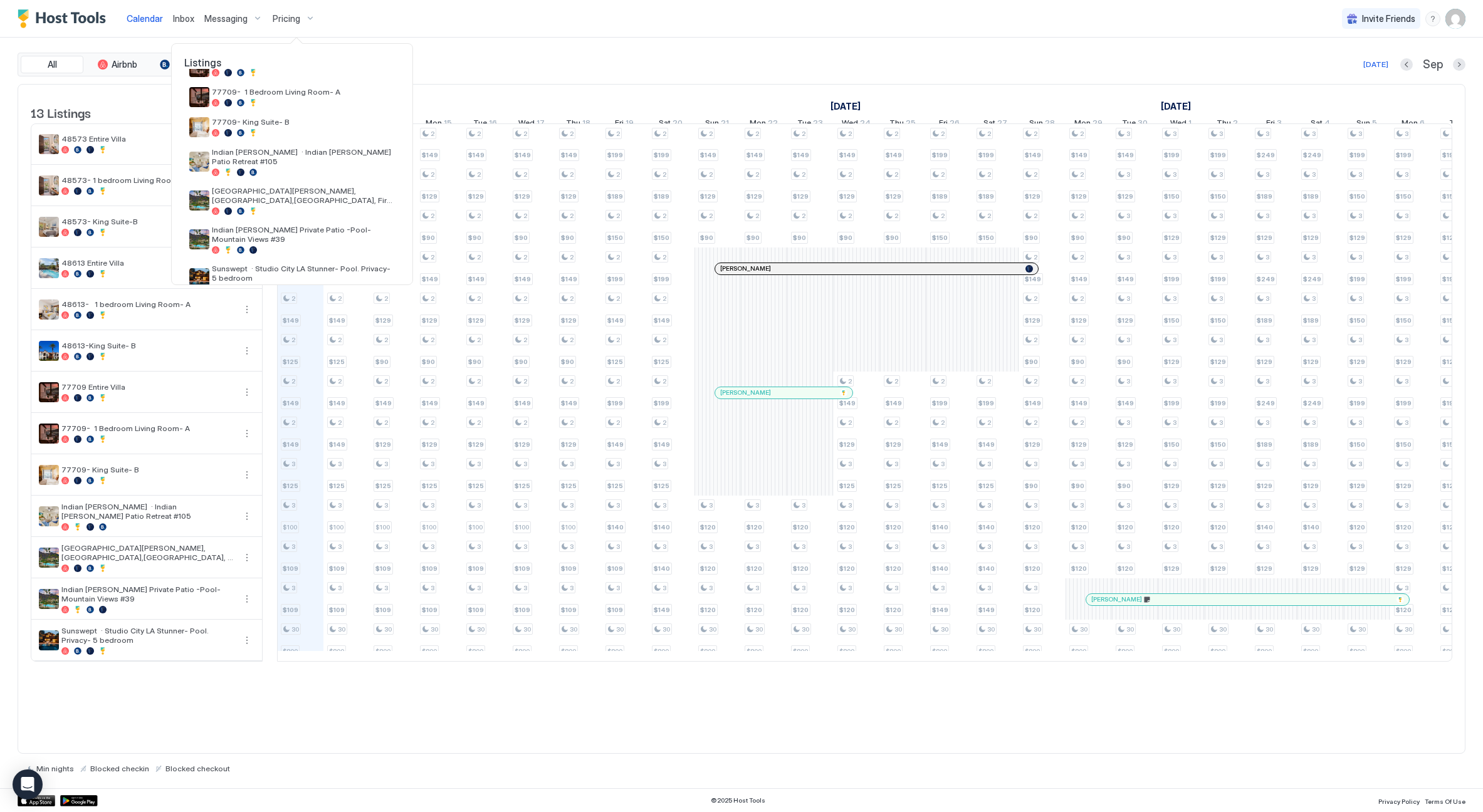
scroll to position [239, 0]
click at [305, 208] on div at bounding box center [303, 211] width 183 height 7
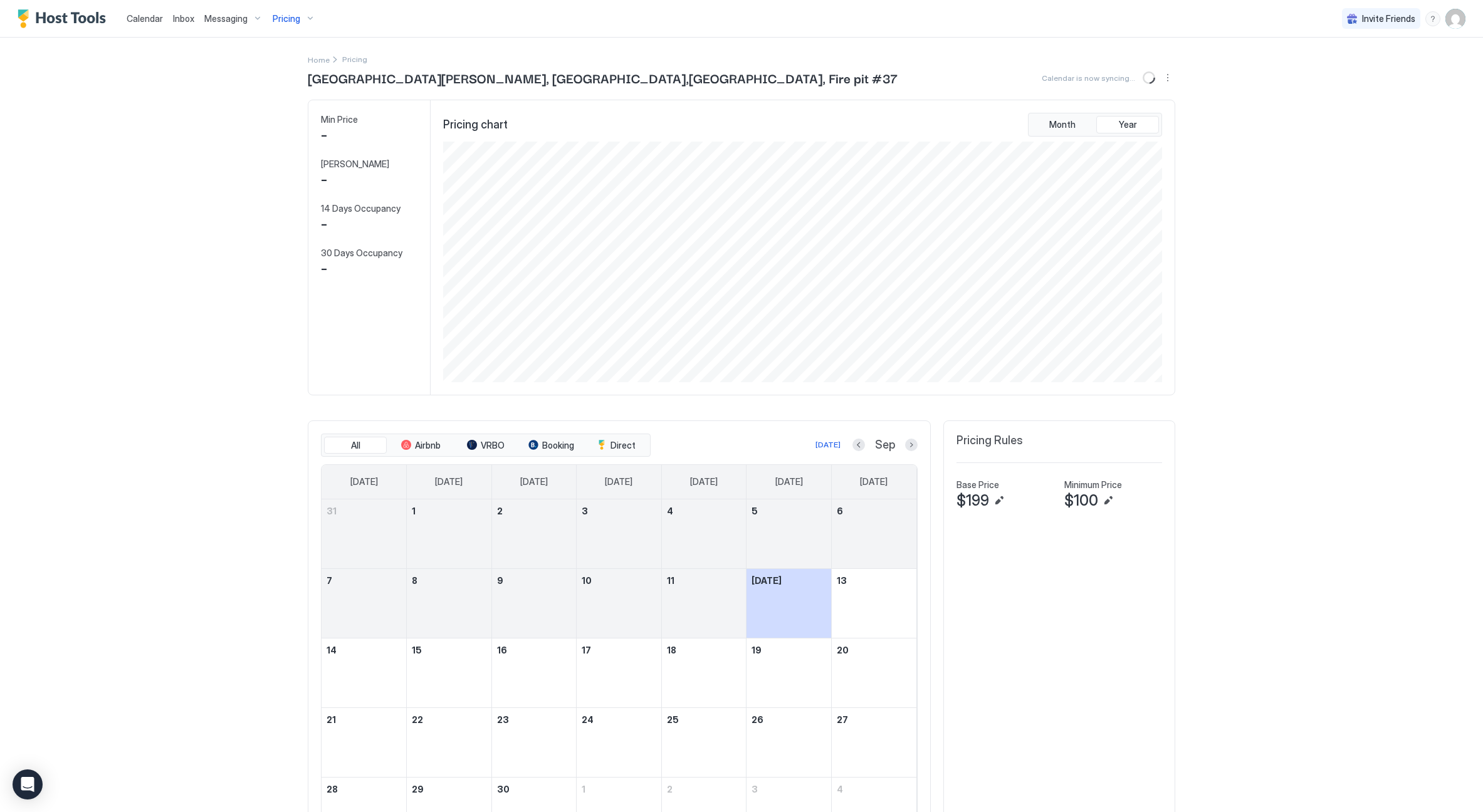
scroll to position [241, 721]
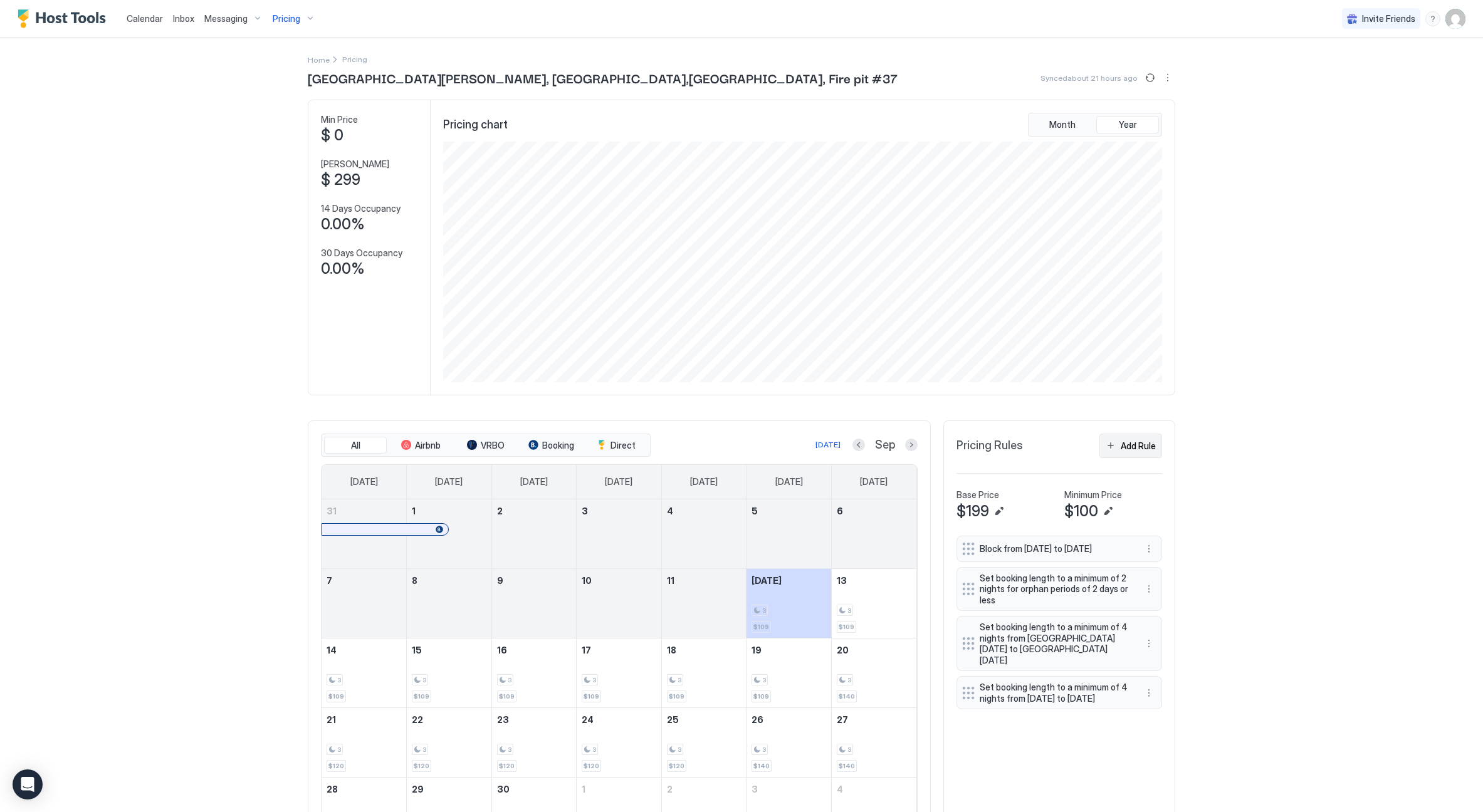
click at [1120, 446] on button "Add Rule" at bounding box center [1130, 445] width 62 height 24
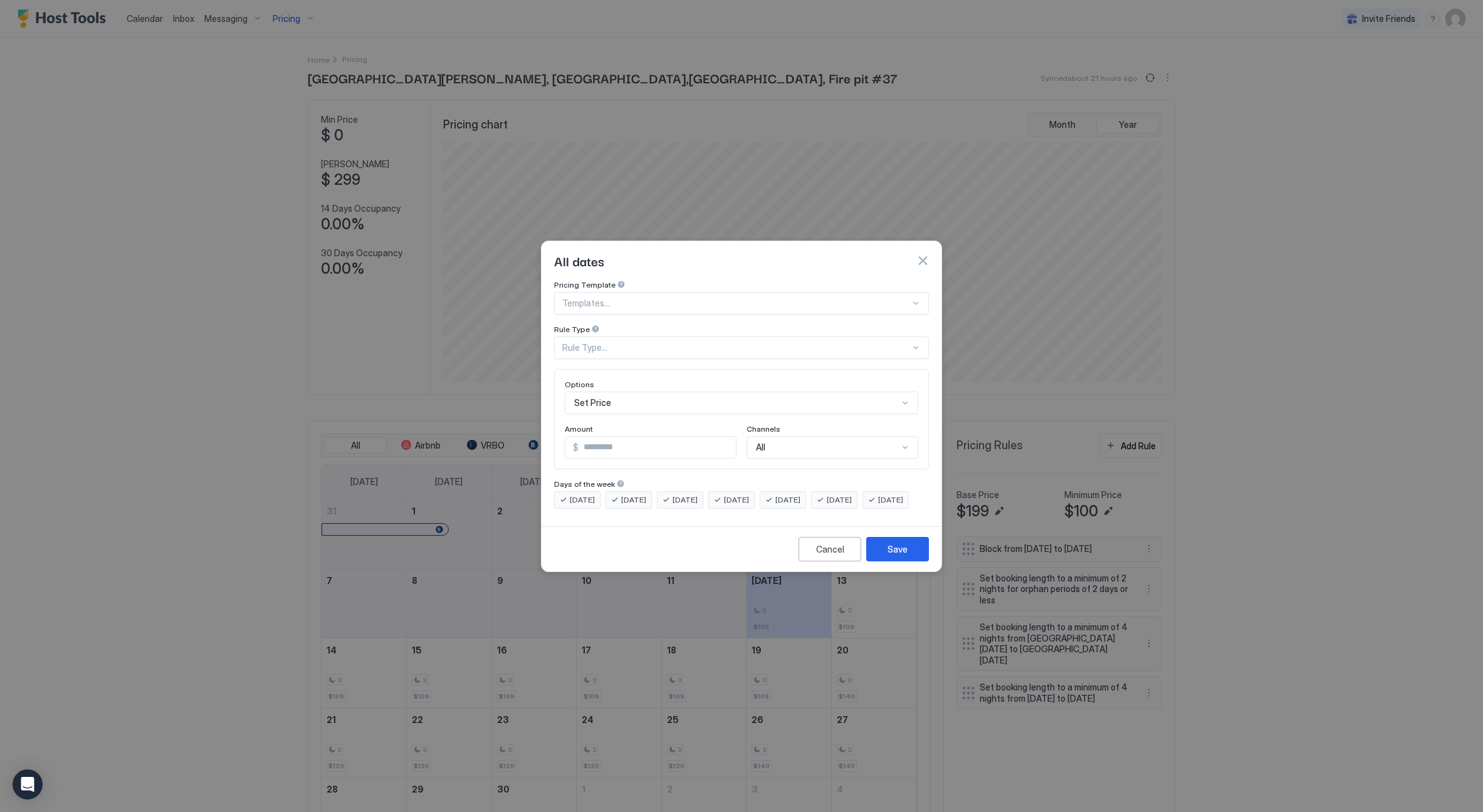
click at [607, 342] on div "Rule Type..." at bounding box center [737, 347] width 348 height 12
click at [622, 438] on div "Date Range" at bounding box center [742, 450] width 373 height 24
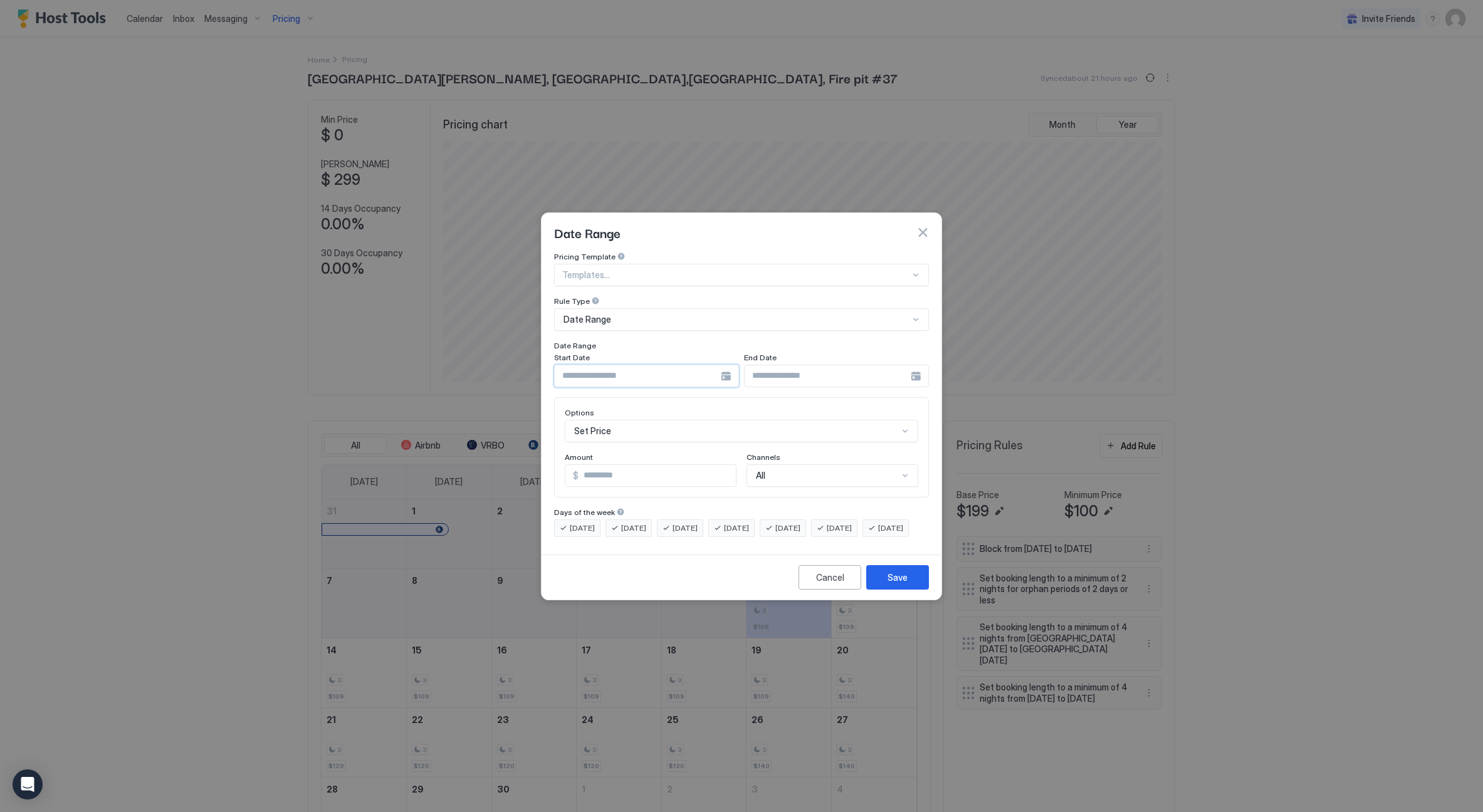
click at [626, 365] on input "Input Field" at bounding box center [637, 376] width 166 height 21
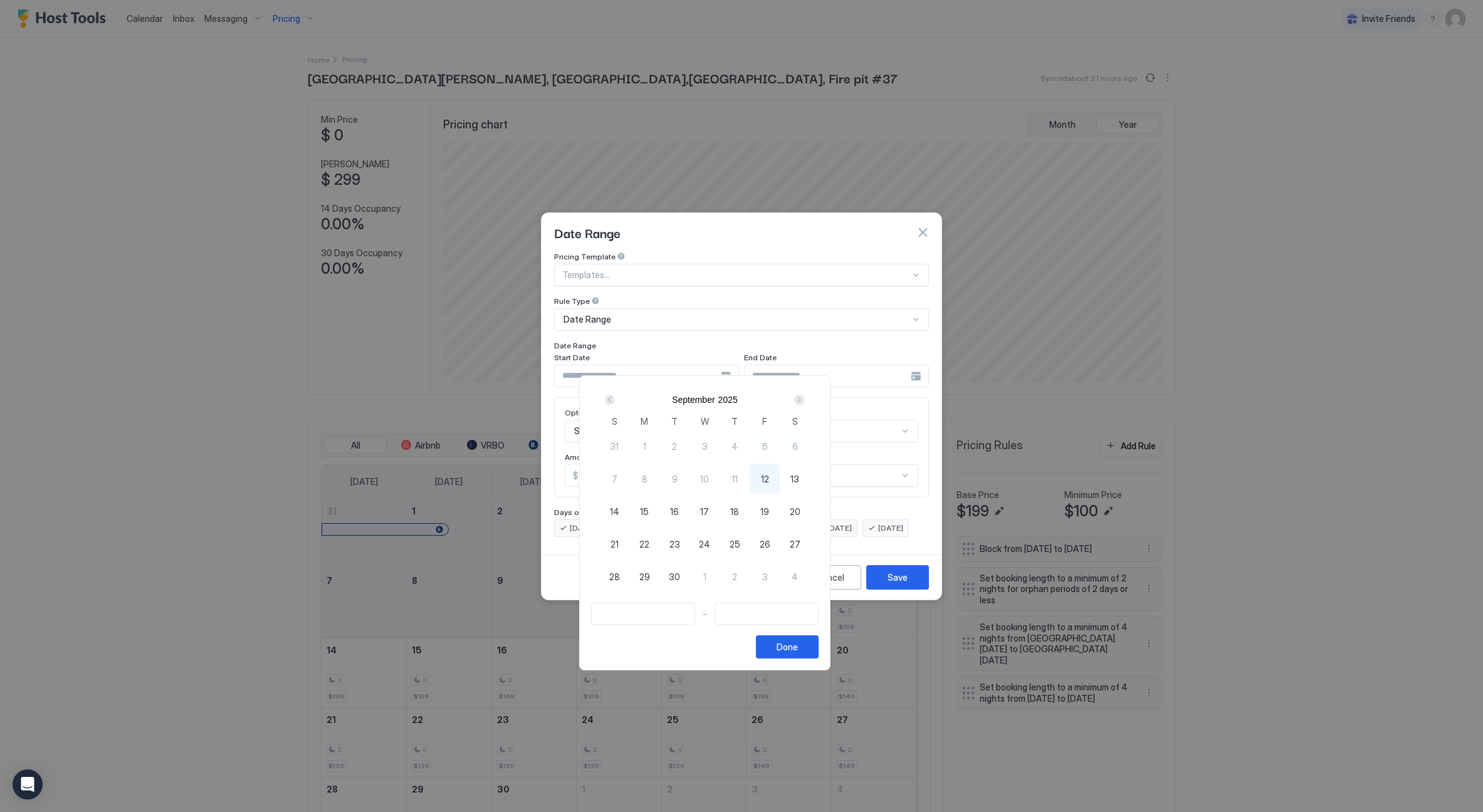
click at [769, 478] on span "12" at bounding box center [764, 478] width 8 height 13
type input "**********"
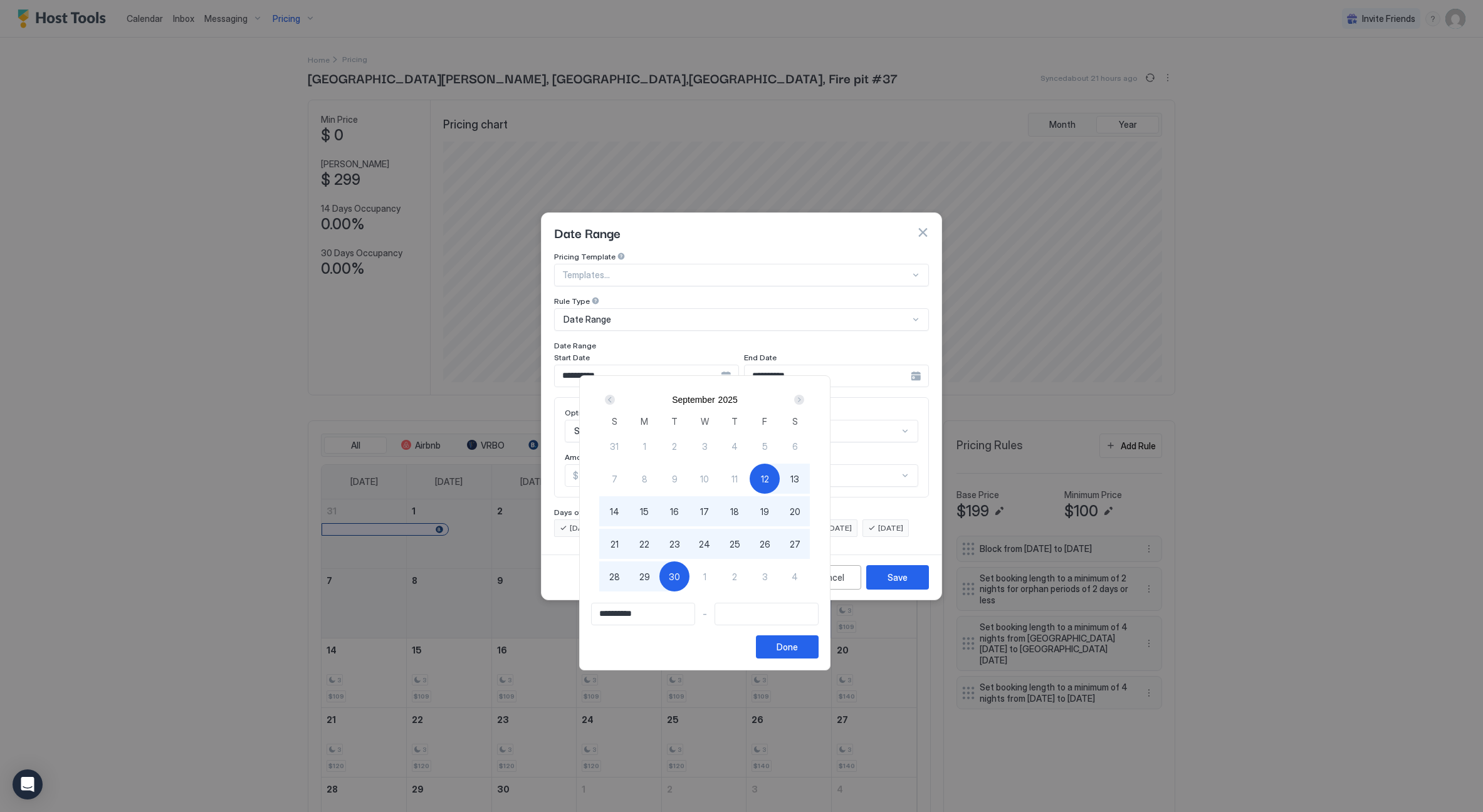
type input "**********"
click at [720, 579] on div "1" at bounding box center [704, 576] width 30 height 30
type input "**********"
click at [819, 654] on button "Done" at bounding box center [787, 647] width 62 height 23
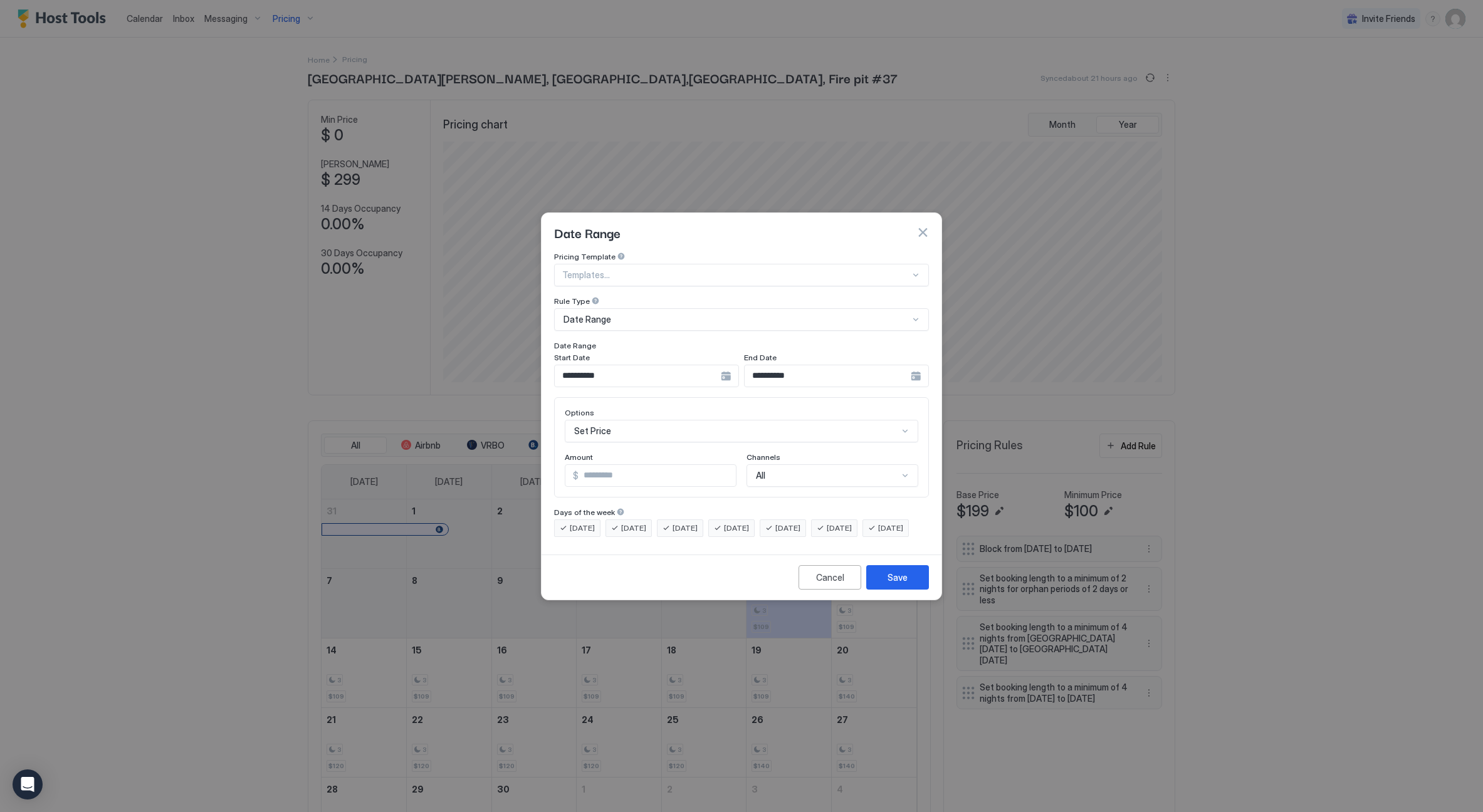
click at [678, 425] on div "Set Price" at bounding box center [741, 430] width 354 height 22
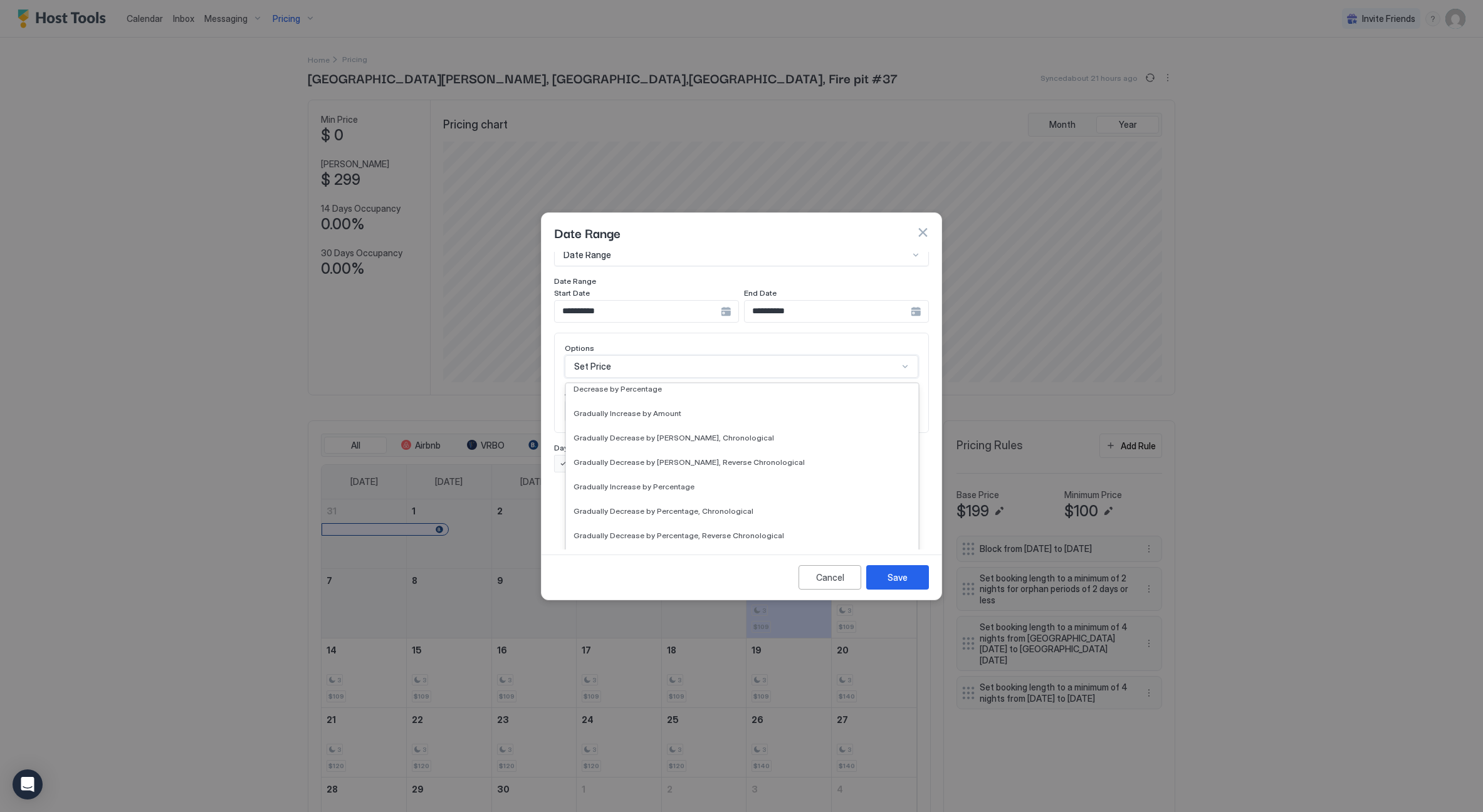
scroll to position [157, 0]
click at [669, 550] on div "Set Minimum Nights" at bounding box center [742, 555] width 352 height 24
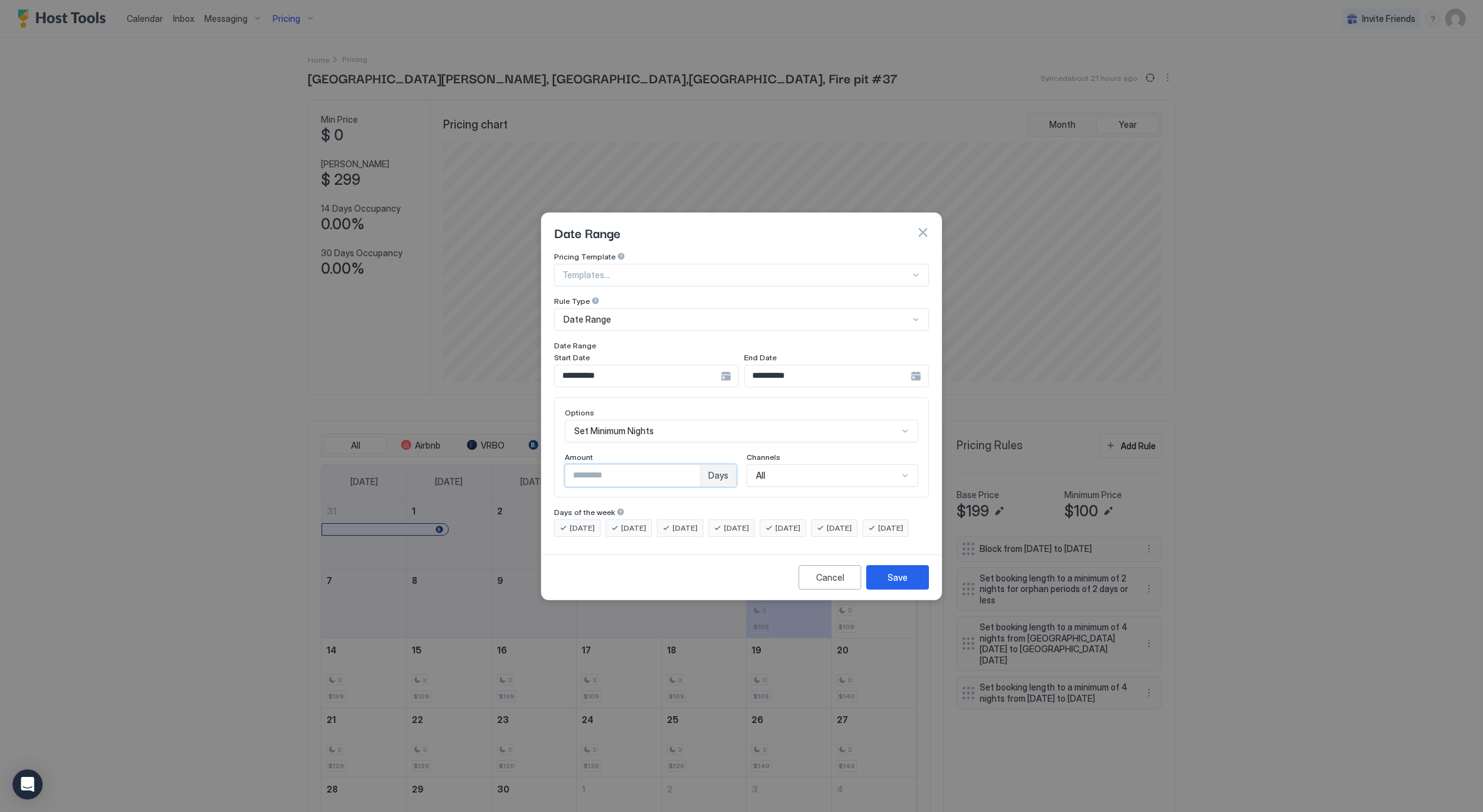
click at [694, 465] on input "*" at bounding box center [632, 476] width 135 height 21
type input "*"
click at [694, 465] on input "*" at bounding box center [632, 476] width 135 height 21
click at [915, 587] on button "Save" at bounding box center [897, 576] width 62 height 24
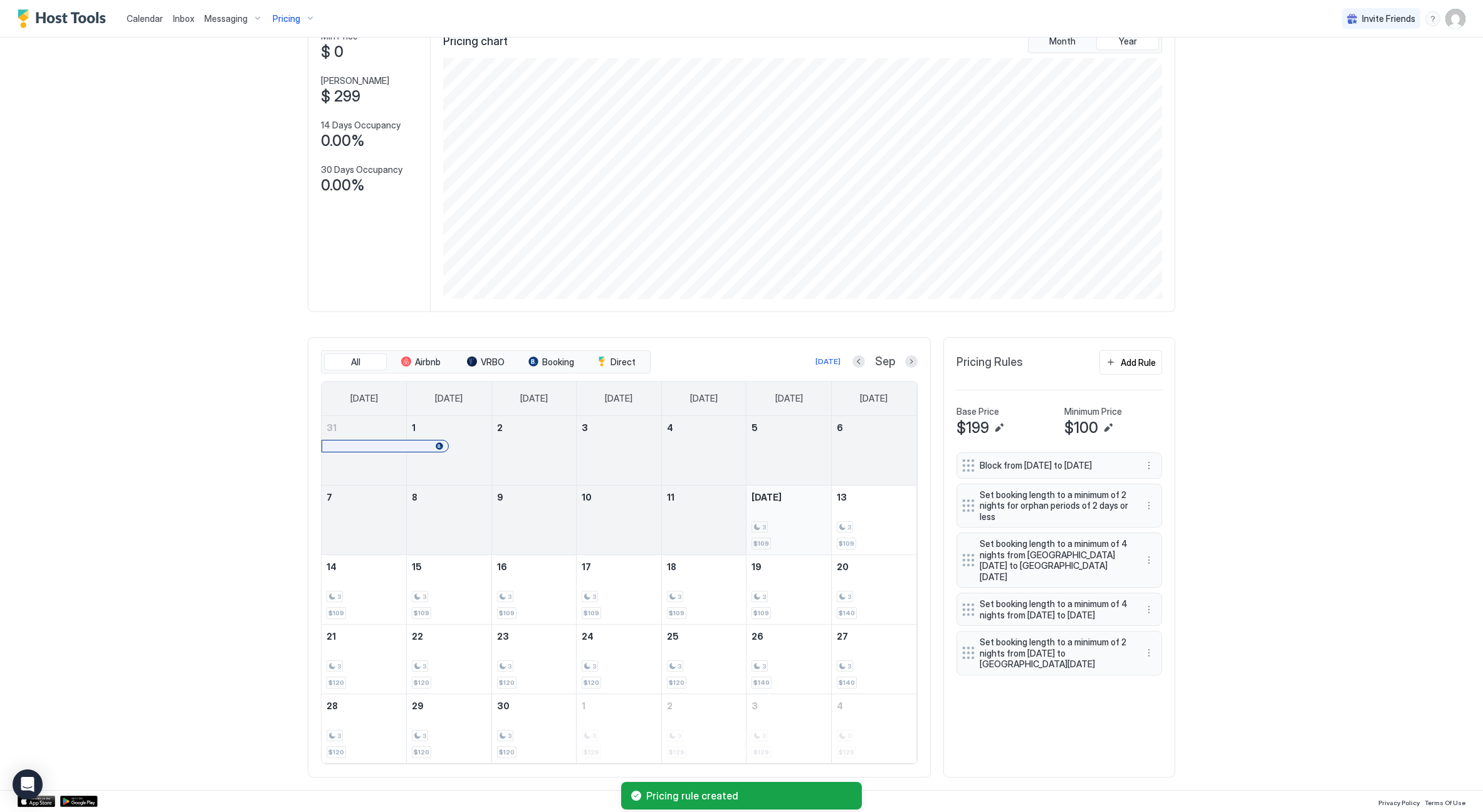
scroll to position [83, 0]
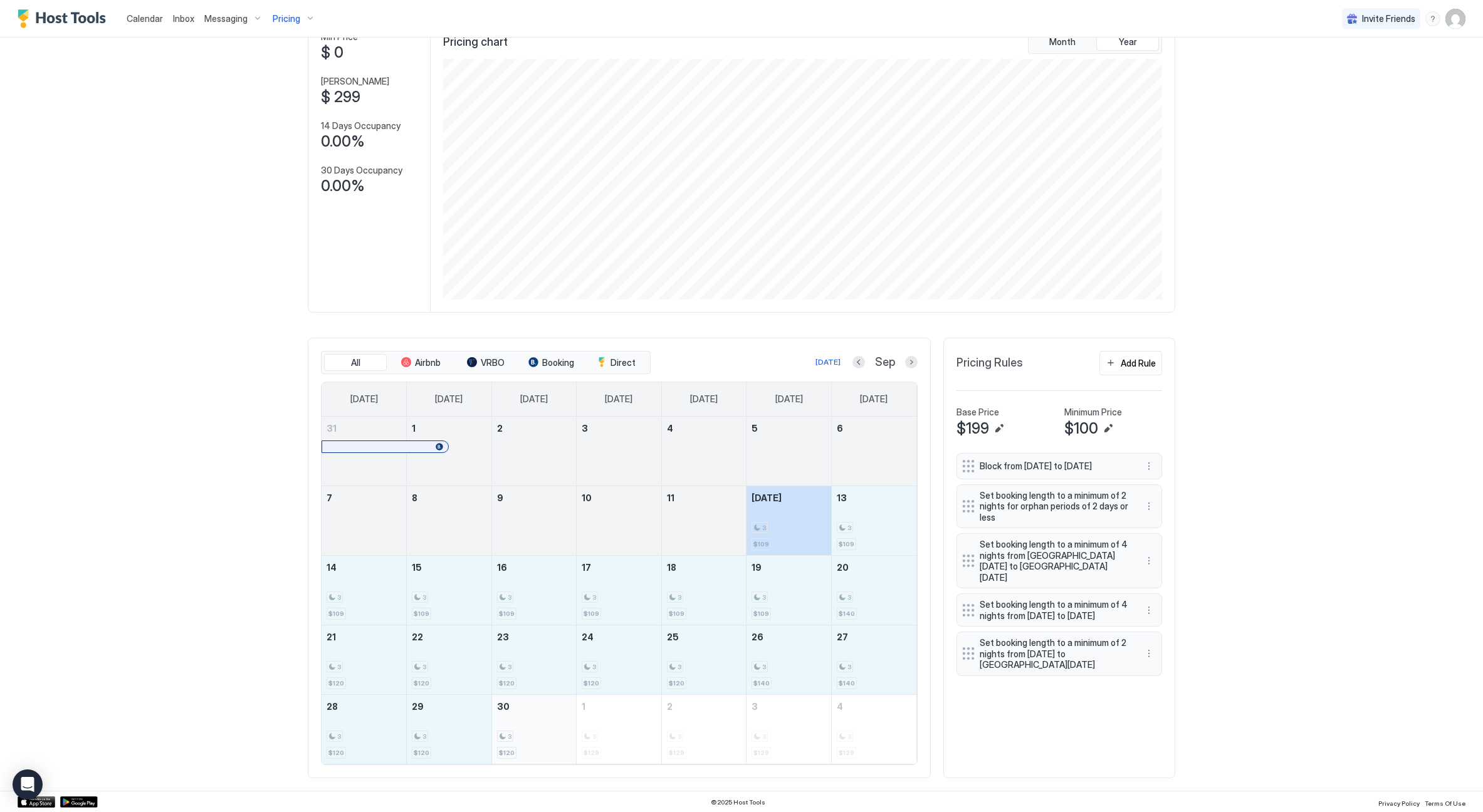
drag, startPoint x: 801, startPoint y: 525, endPoint x: 530, endPoint y: 732, distance: 341.0
click at [530, 732] on tbody "31 1 2 3 4 5 6 7 8 9 10 11 Today 3 $109 13 3 $109 14 3 $109 15 3 $109 16 3 $109…" at bounding box center [619, 590] width 595 height 347
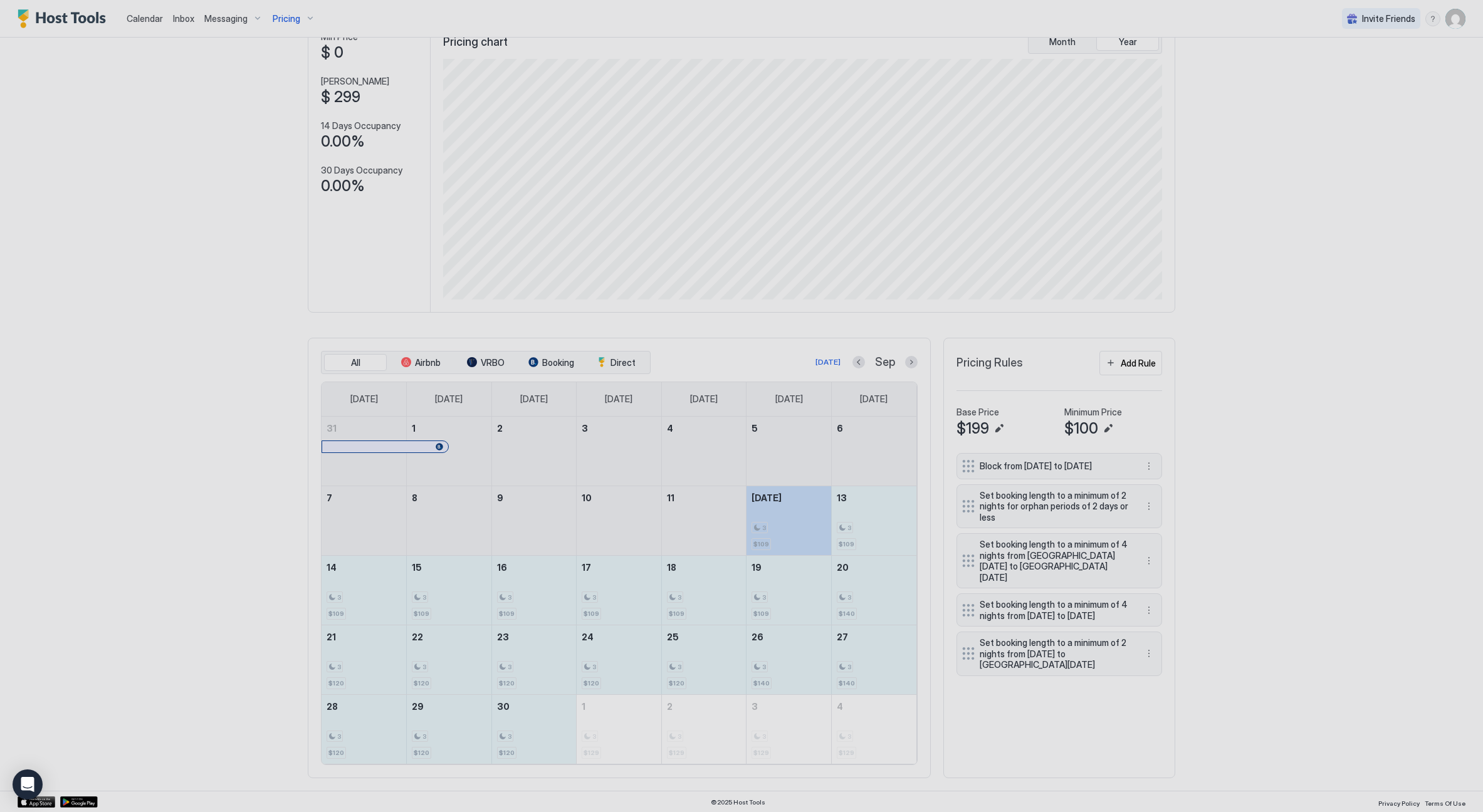
type input "***"
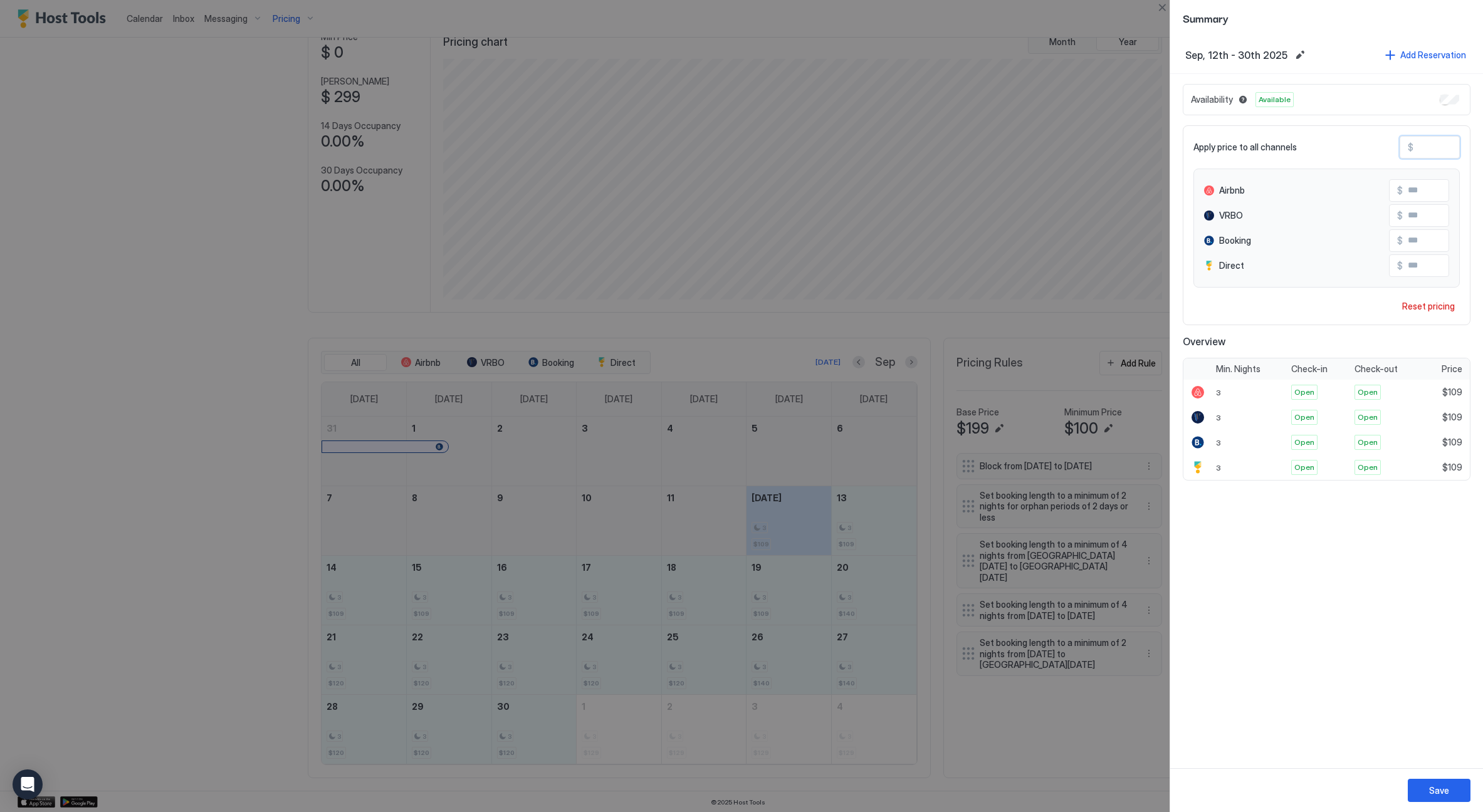
drag, startPoint x: 1436, startPoint y: 149, endPoint x: 1403, endPoint y: 144, distance: 33.4
click at [1403, 144] on div "$ ***" at bounding box center [1429, 146] width 60 height 22
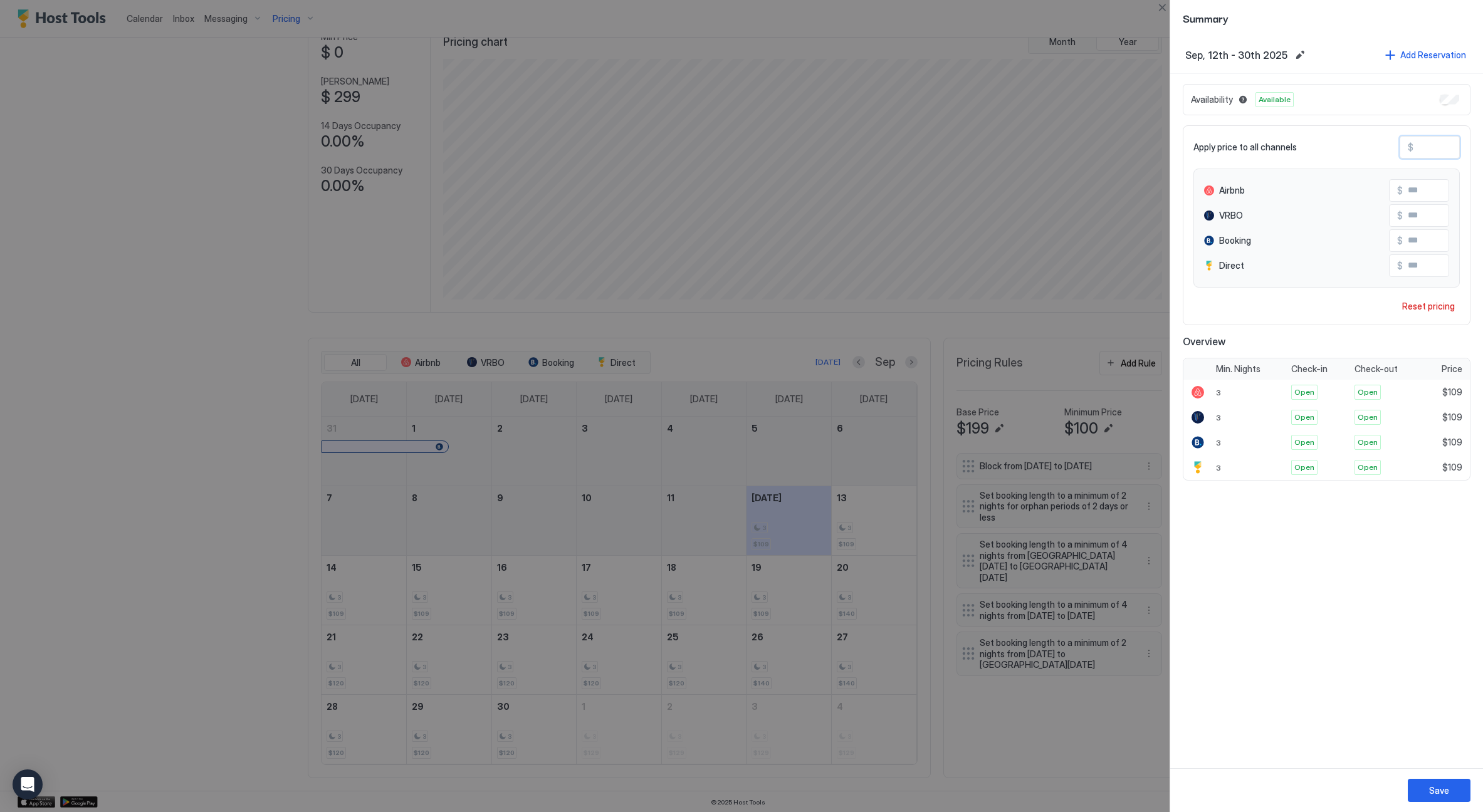
type input "*"
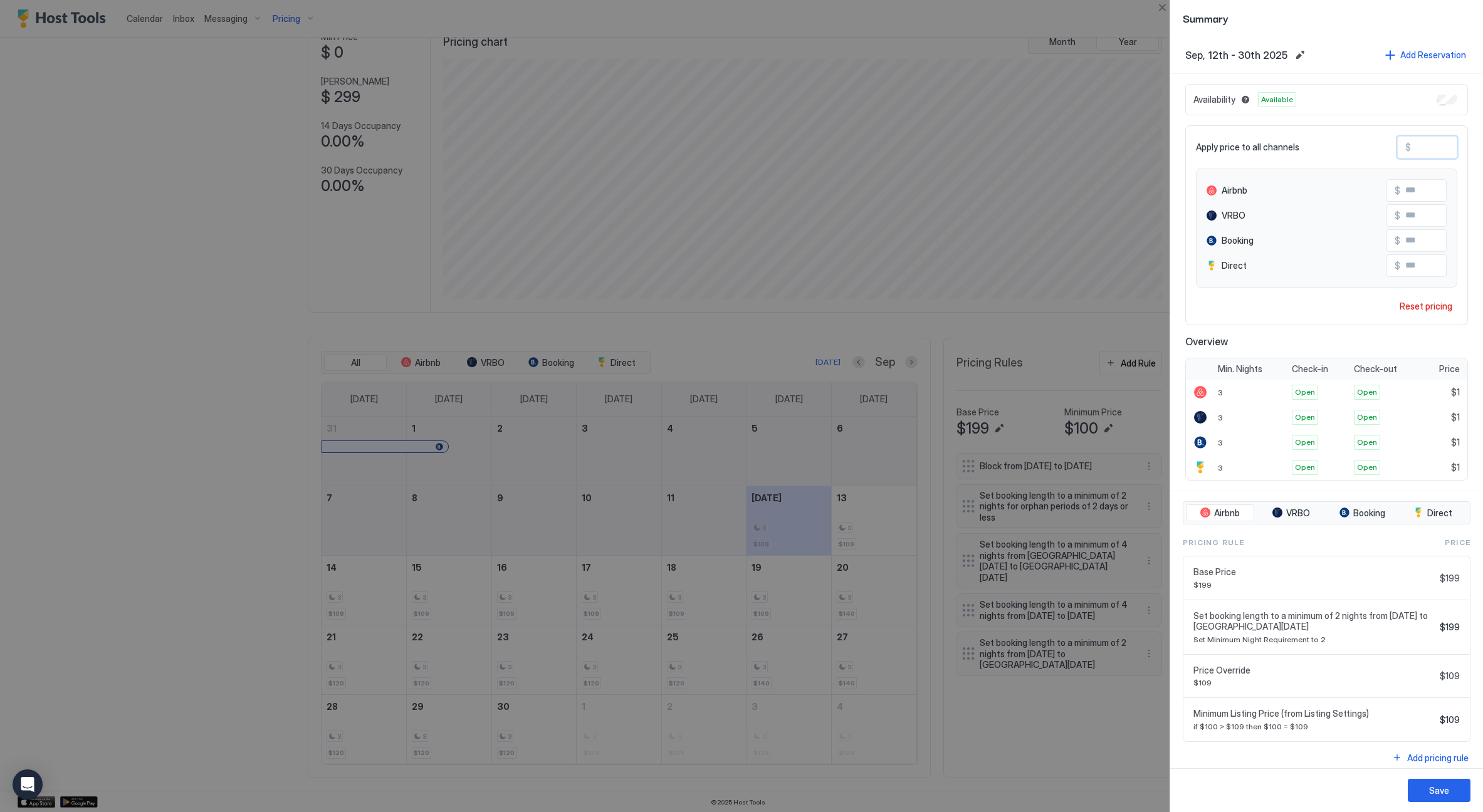
type input "**"
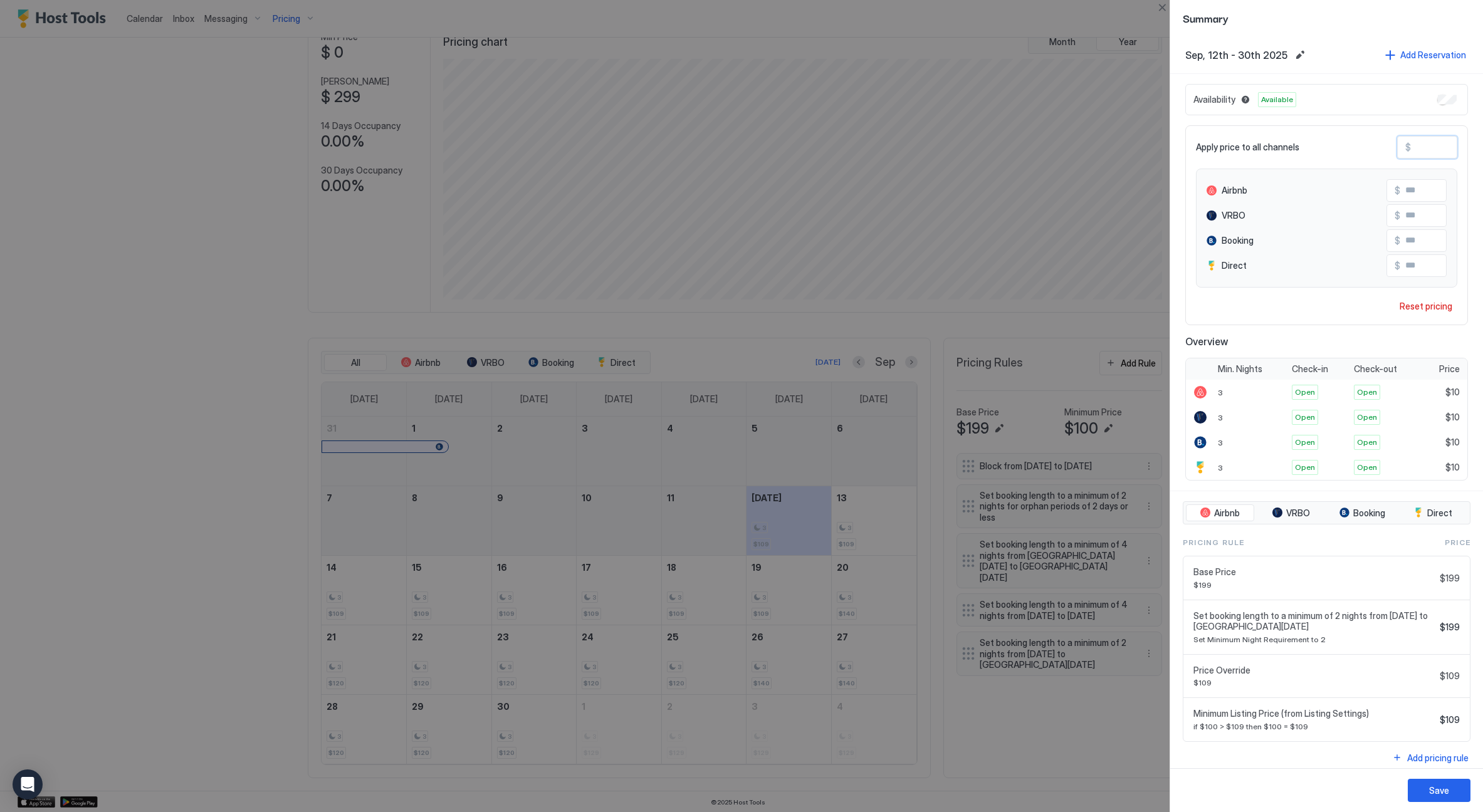
type input "***"
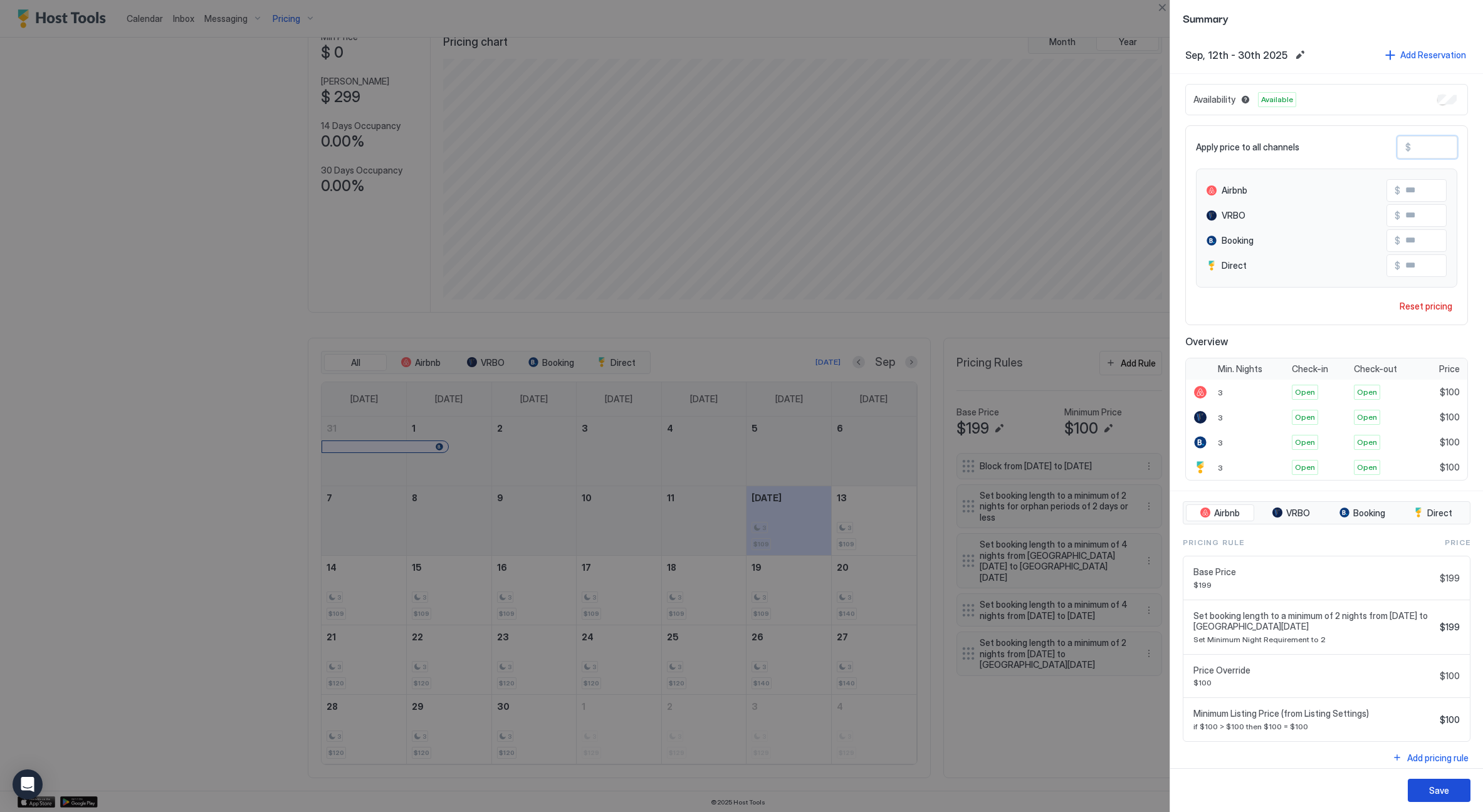
type input "***"
click at [1446, 791] on div "Save" at bounding box center [1438, 790] width 20 height 13
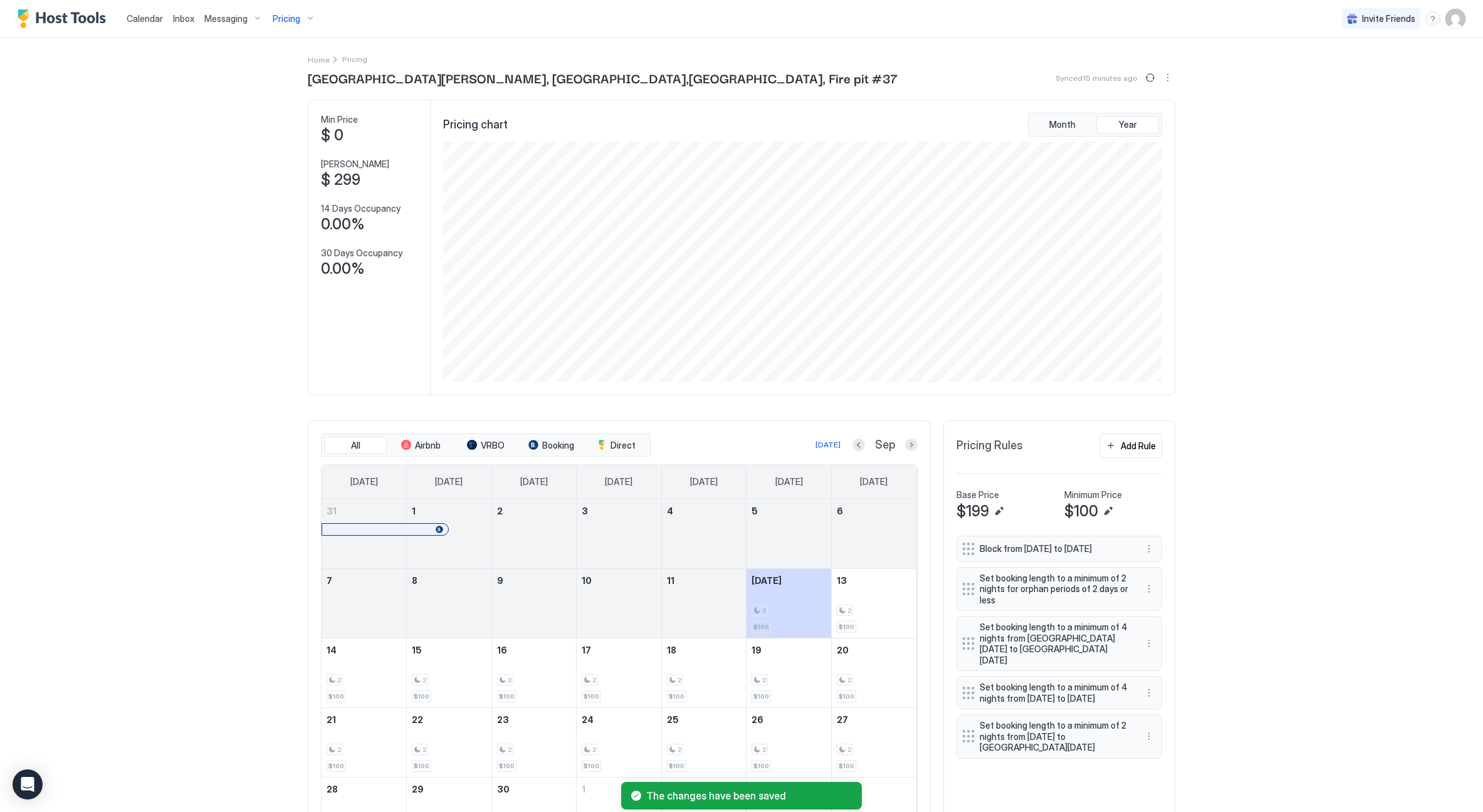
scroll to position [0, 0]
click at [142, 13] on span "Calendar" at bounding box center [145, 19] width 37 height 11
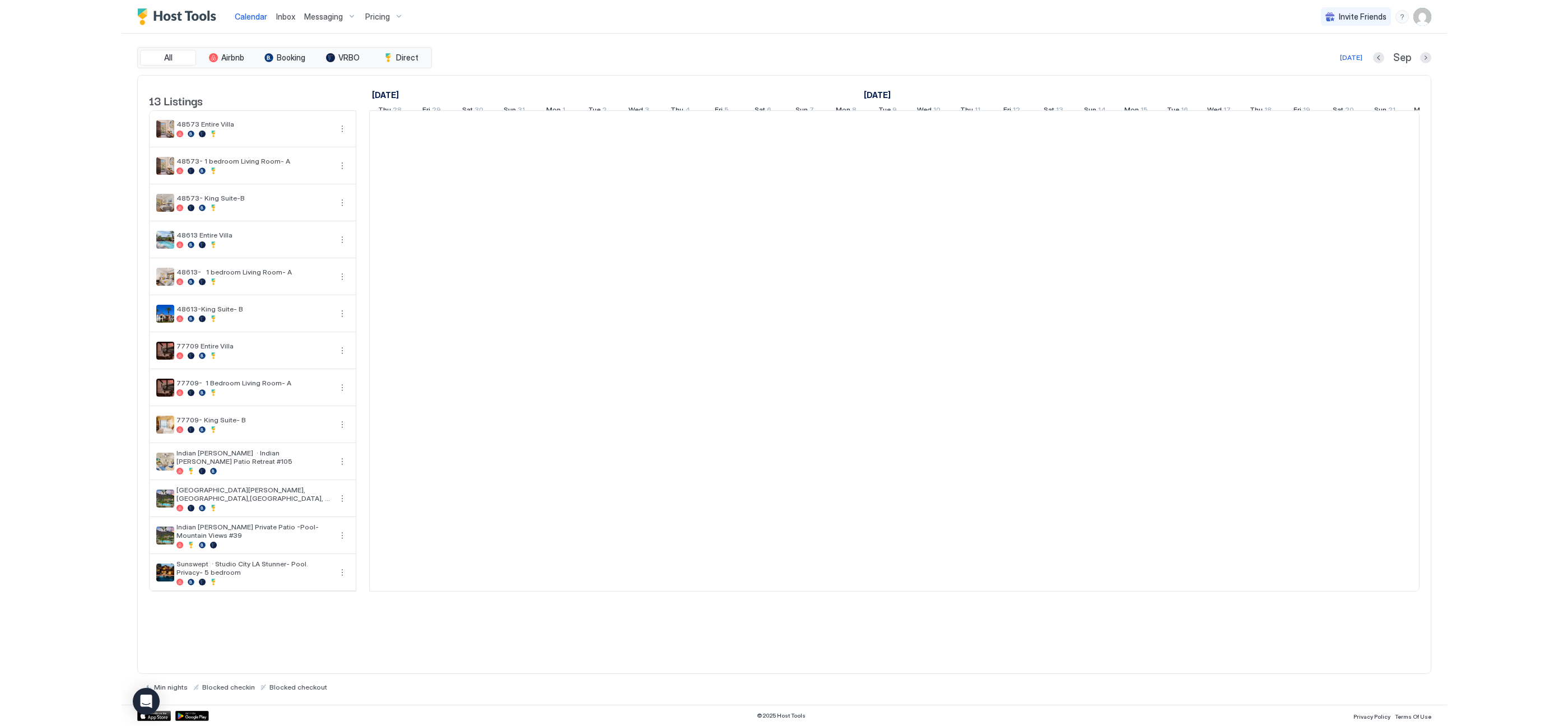
scroll to position [0, 622]
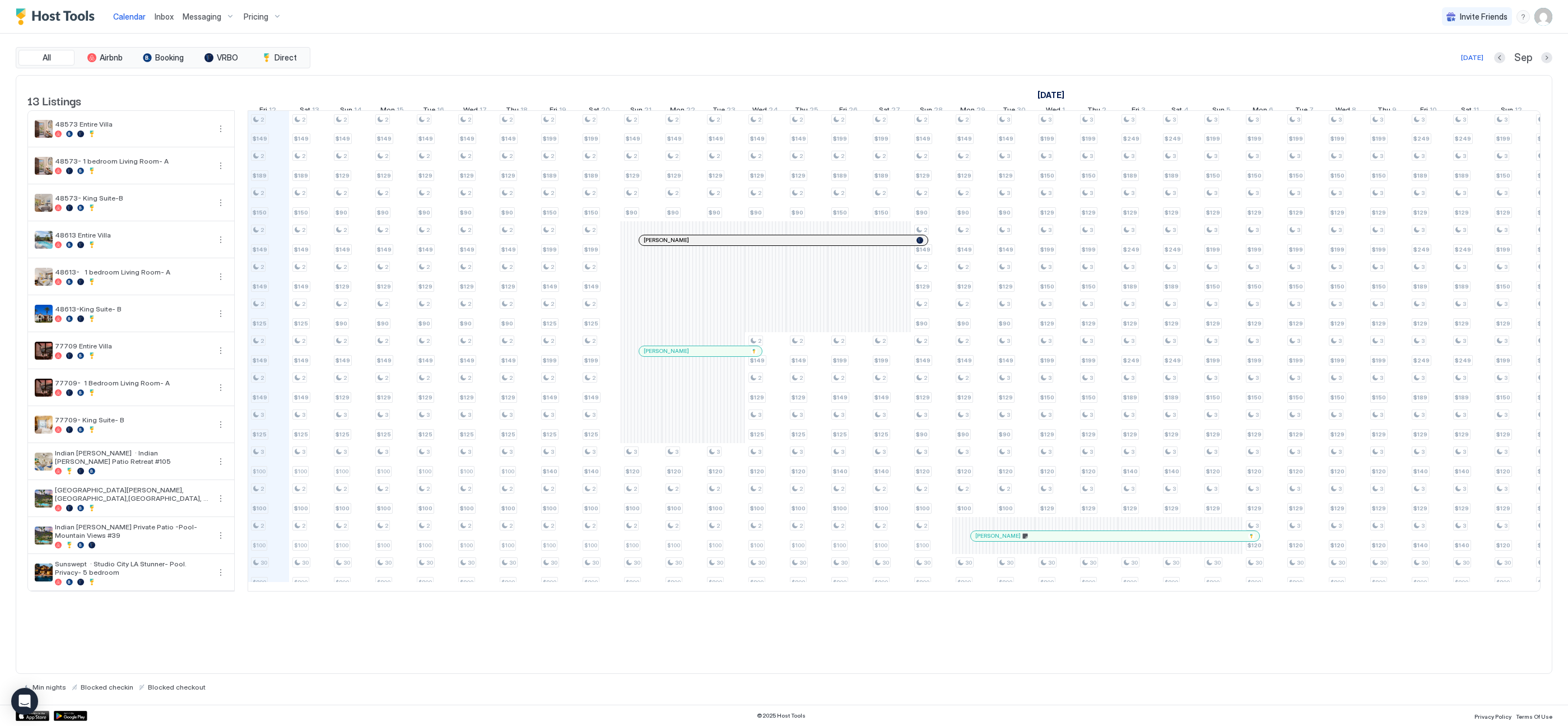
click at [1325, 57] on div "Sep" at bounding box center [1523, 58] width 58 height 13
click at [1325, 57] on button "Next month" at bounding box center [1546, 57] width 11 height 11
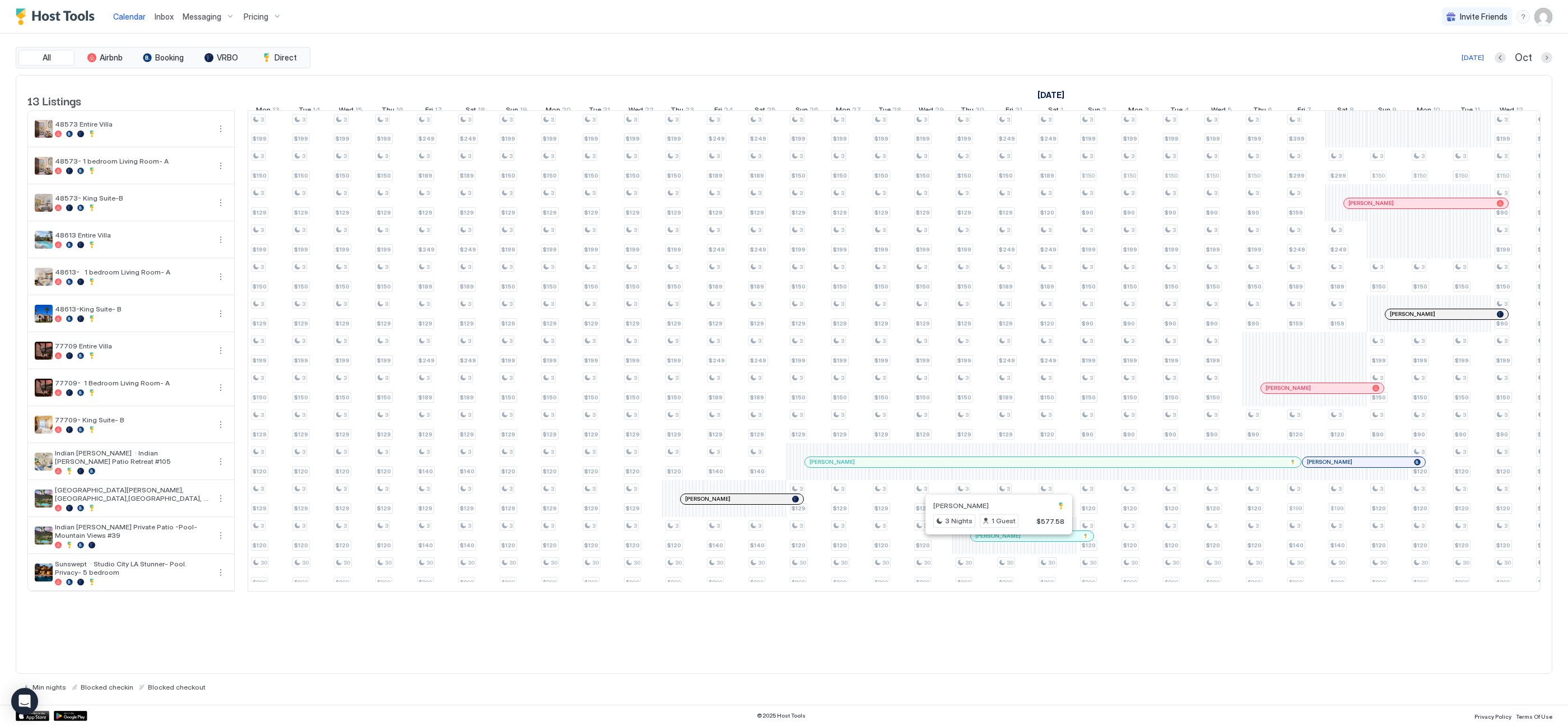
click at [994, 540] on div at bounding box center [993, 535] width 9 height 9
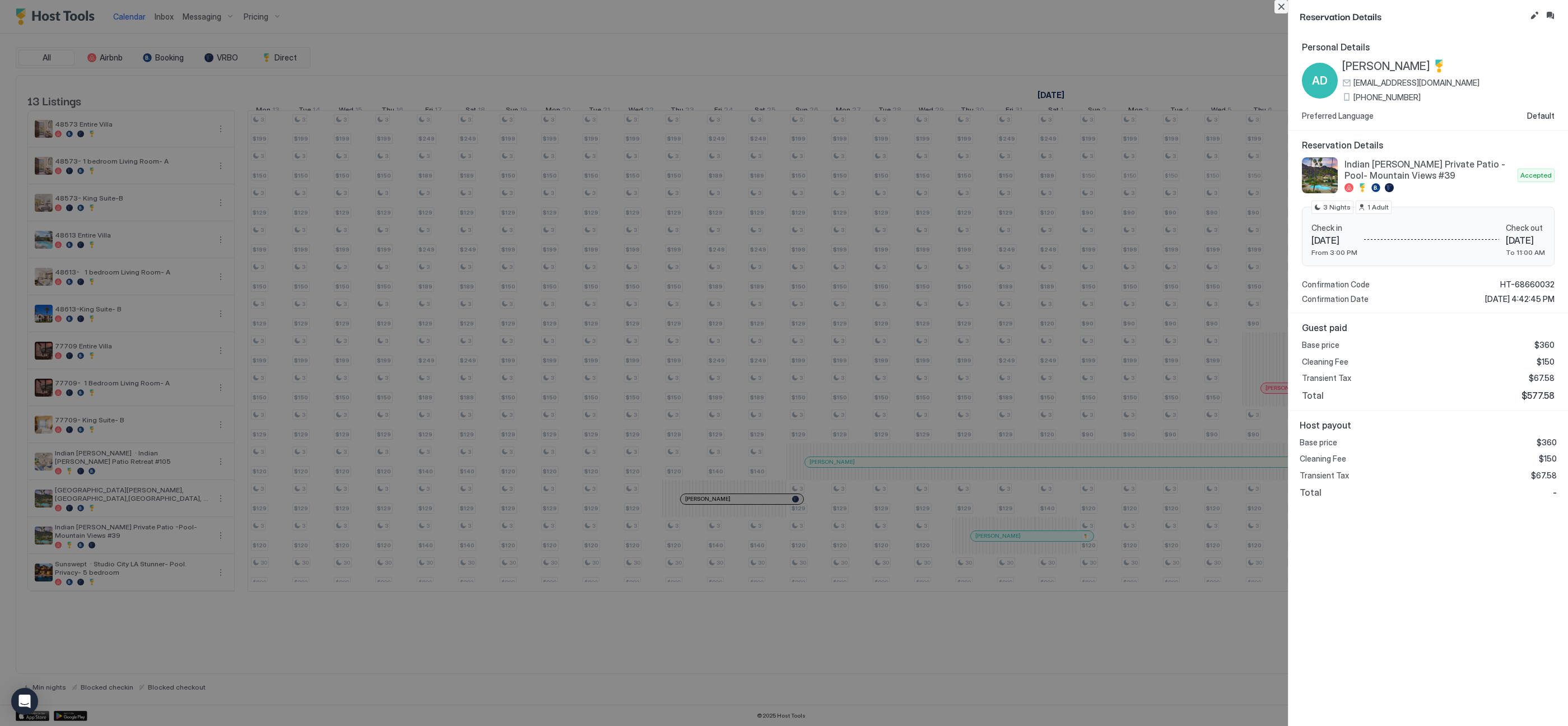
click at [1283, 8] on button "Close" at bounding box center [1281, 6] width 14 height 14
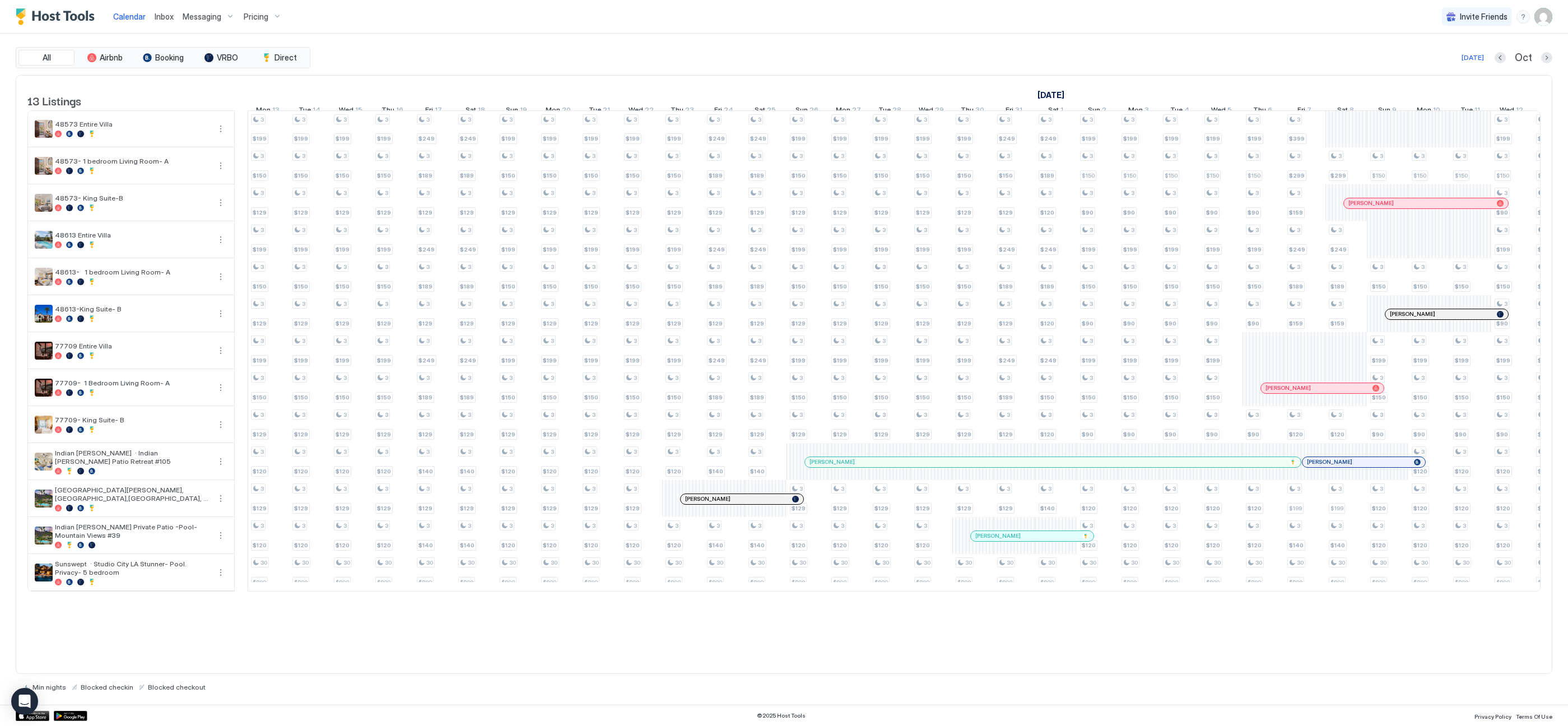
click at [1012, 540] on div at bounding box center [1011, 535] width 9 height 9
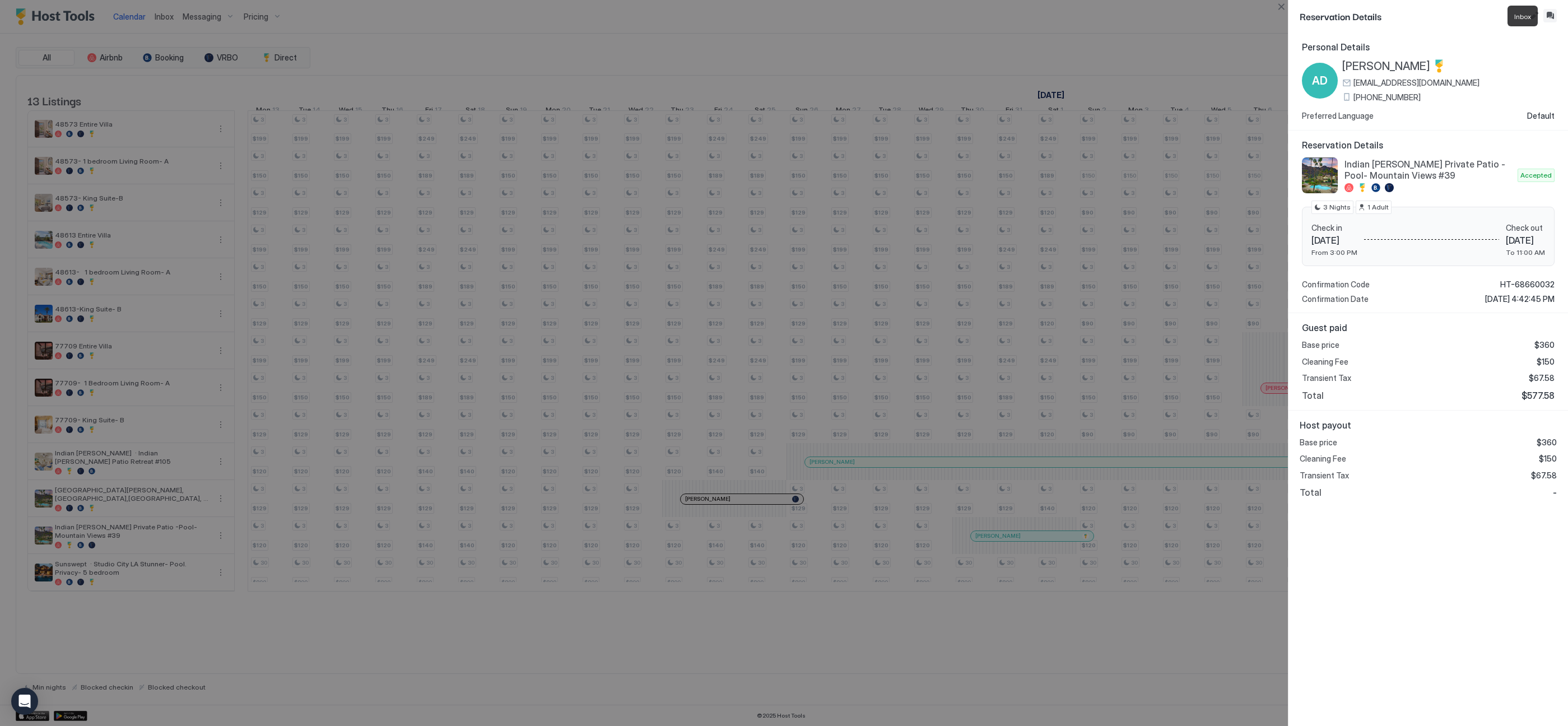
click at [1325, 14] on button "Inbox" at bounding box center [1550, 15] width 14 height 14
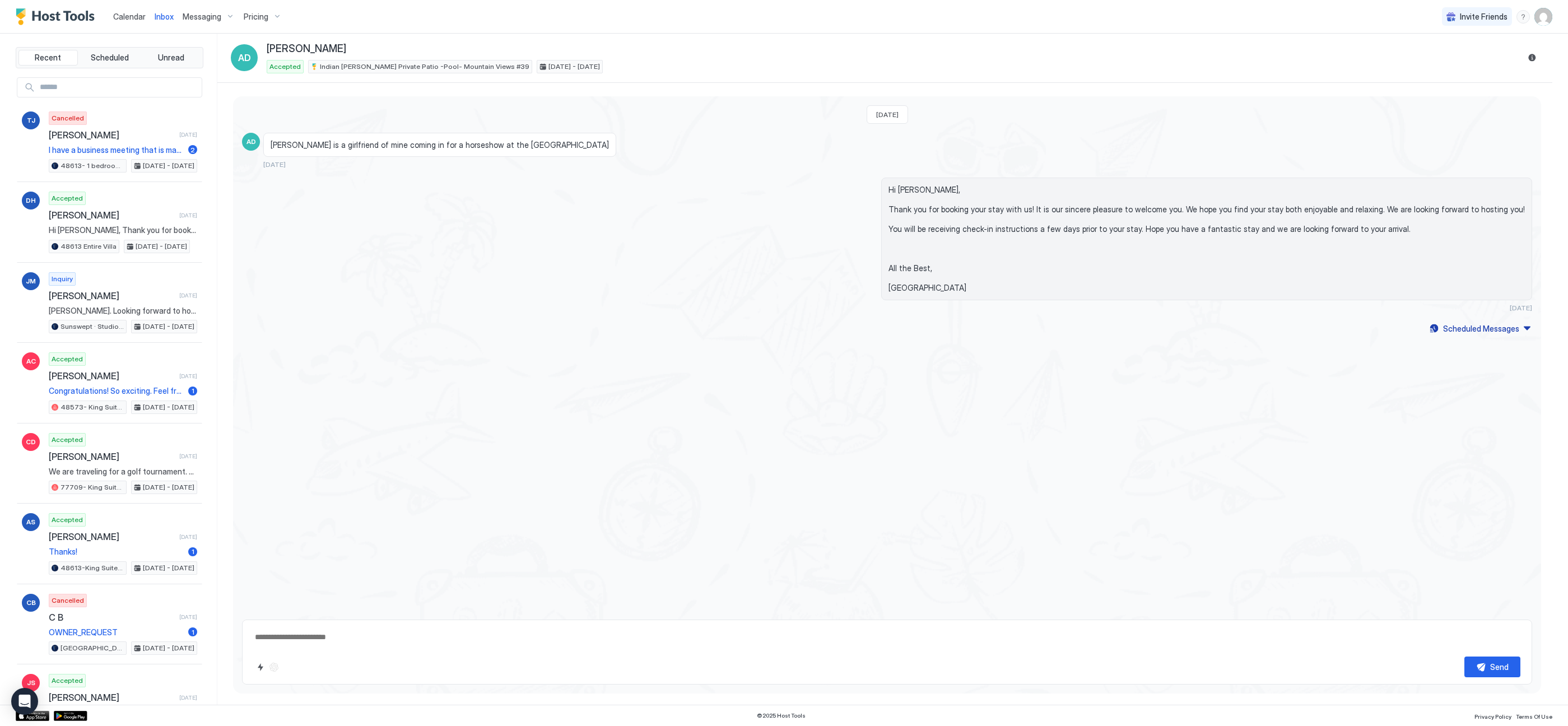
type textarea "*"
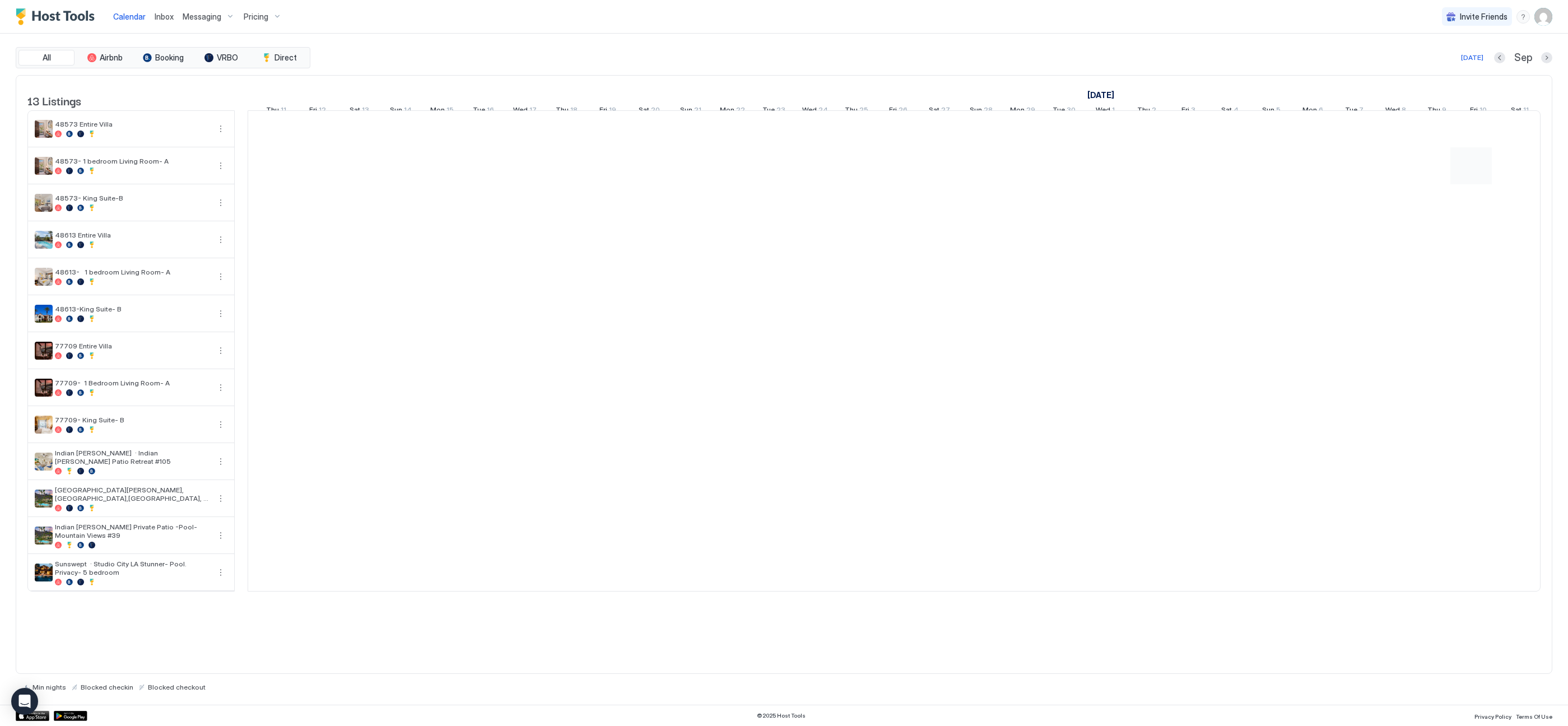
scroll to position [0, 572]
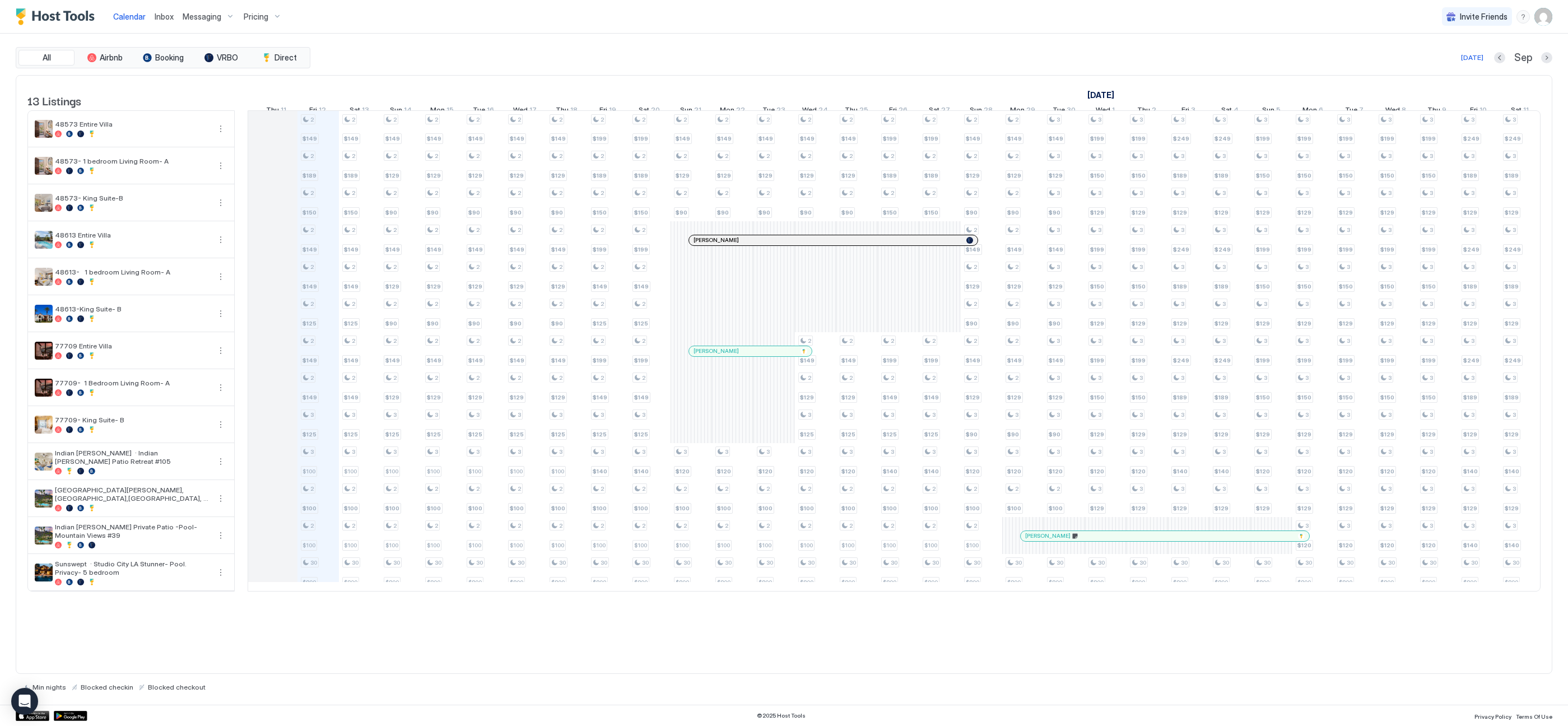
click at [1325, 65] on div "All Airbnb Booking VRBO Direct Today Sep" at bounding box center [784, 57] width 1536 height 22
click at [1325, 57] on button "Next month" at bounding box center [1546, 57] width 11 height 11
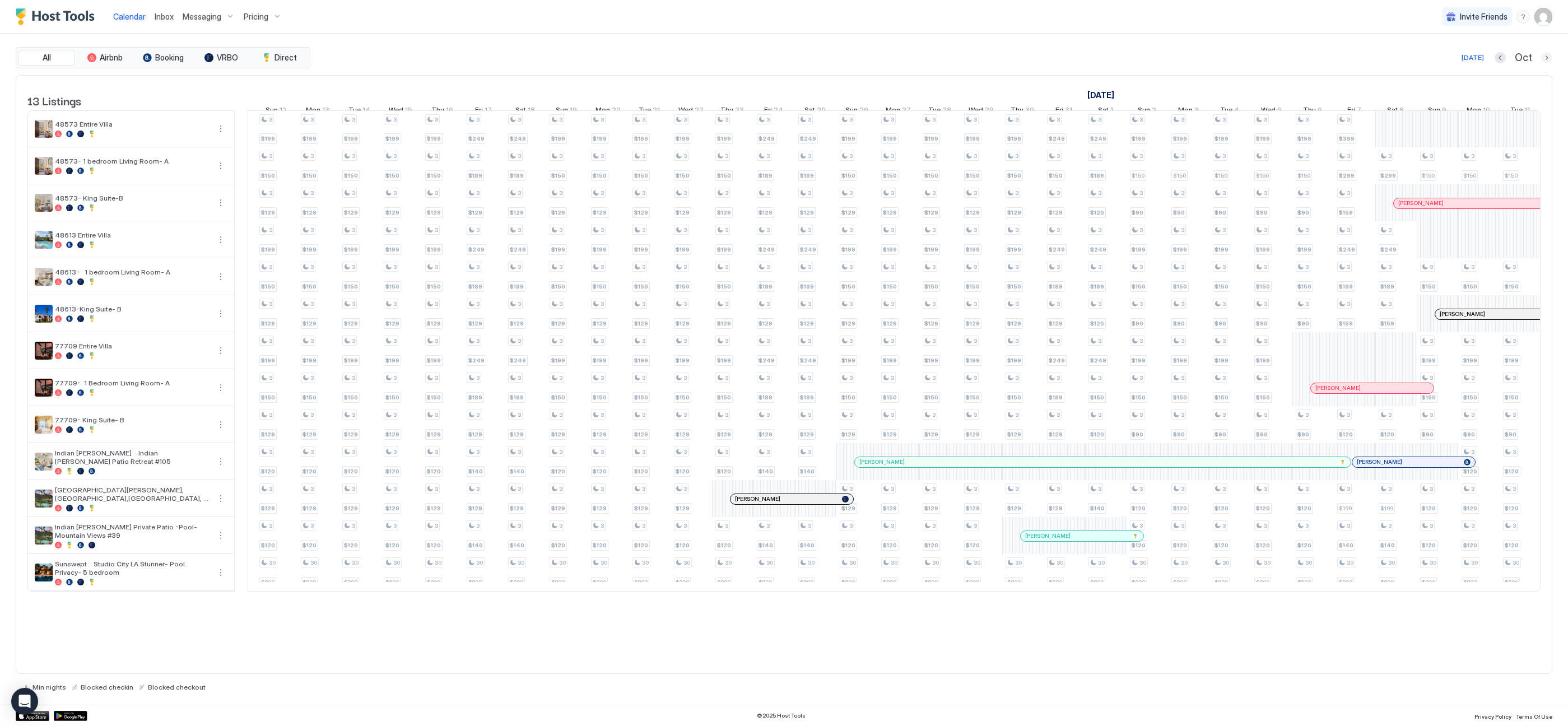
scroll to position [0, 622]
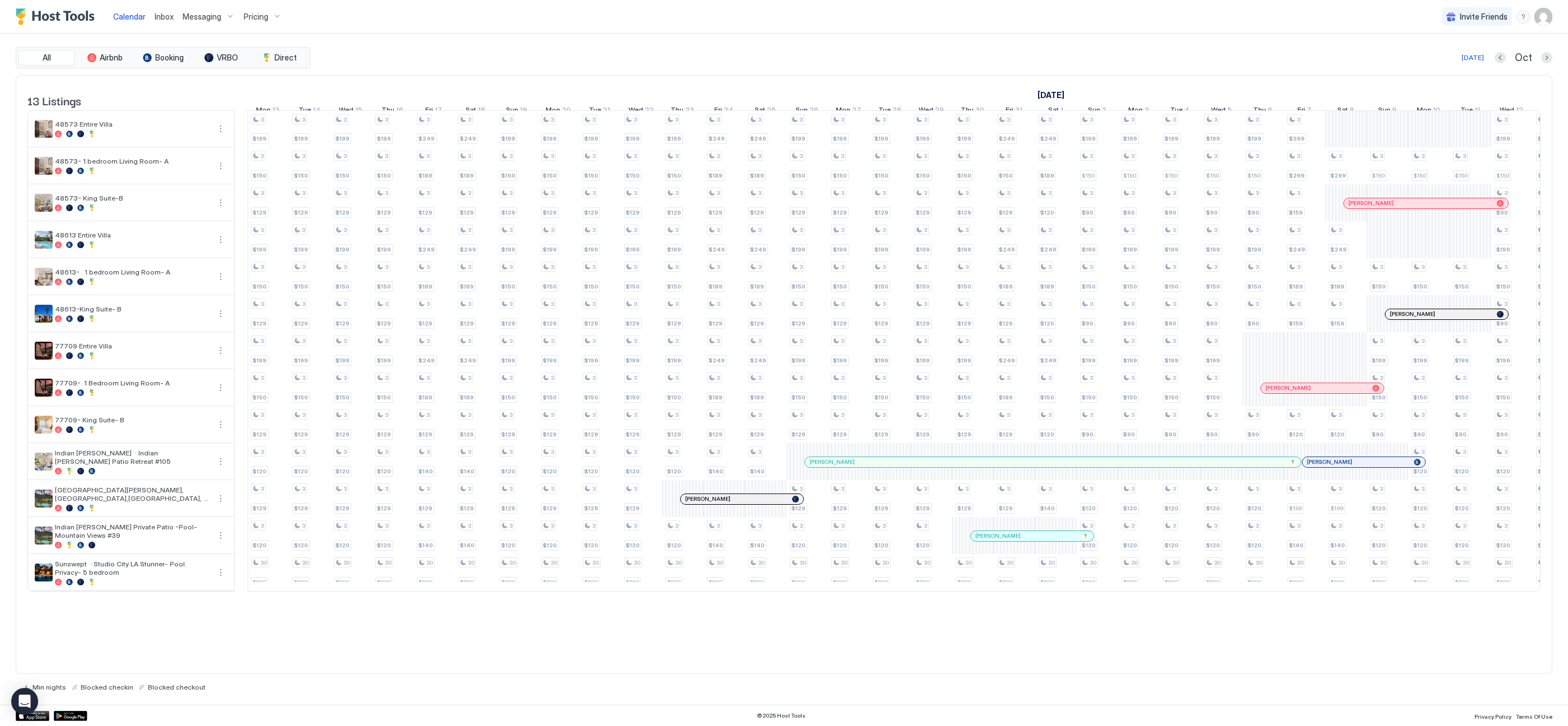
click at [1030, 539] on div "[PERSON_NAME]" at bounding box center [1032, 535] width 123 height 10
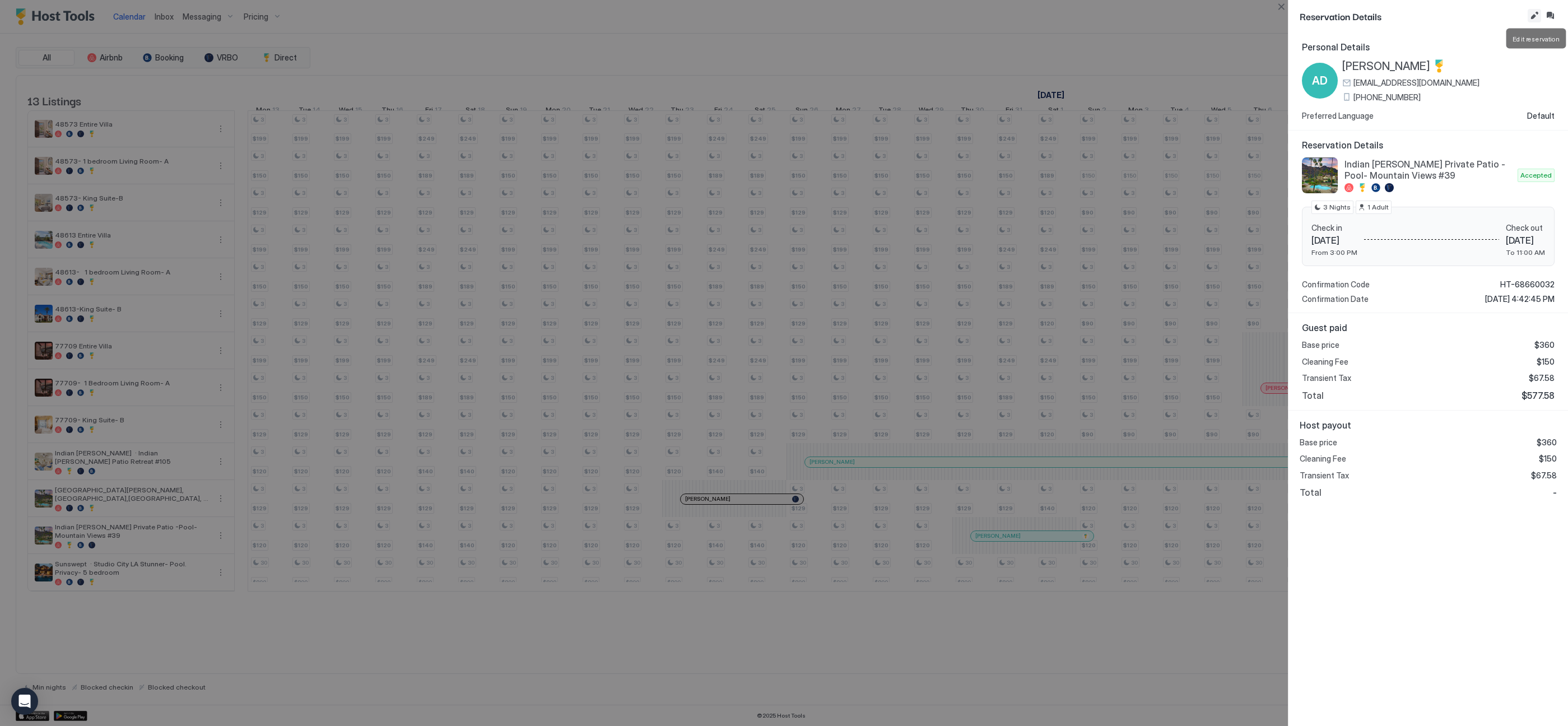
click at [1325, 18] on button "Edit reservation" at bounding box center [1534, 15] width 14 height 14
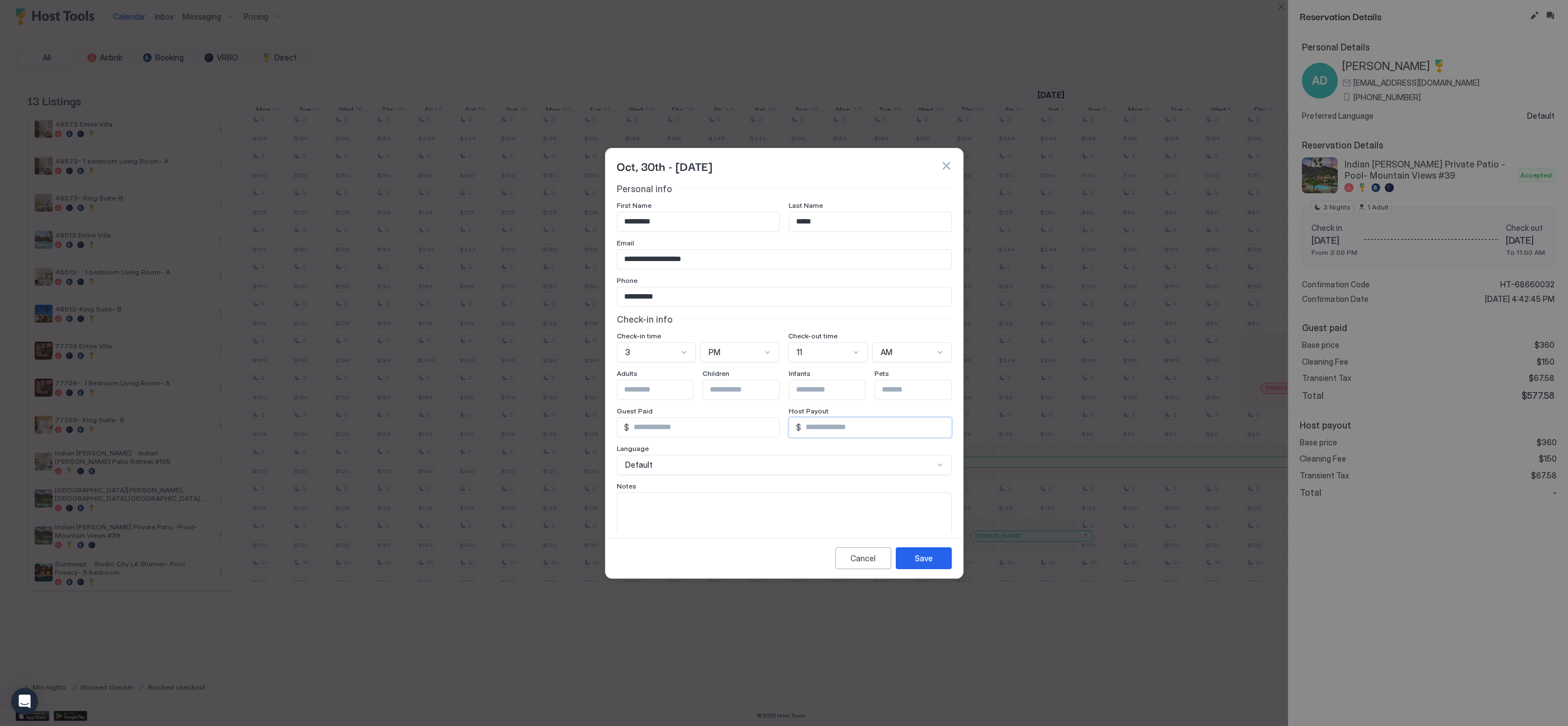
click at [835, 425] on input "*" at bounding box center [876, 428] width 150 height 19
type input "******"
click at [761, 504] on textarea "Input Field" at bounding box center [784, 520] width 334 height 55
type textarea "**********"
click at [933, 566] on button "Save" at bounding box center [923, 558] width 56 height 22
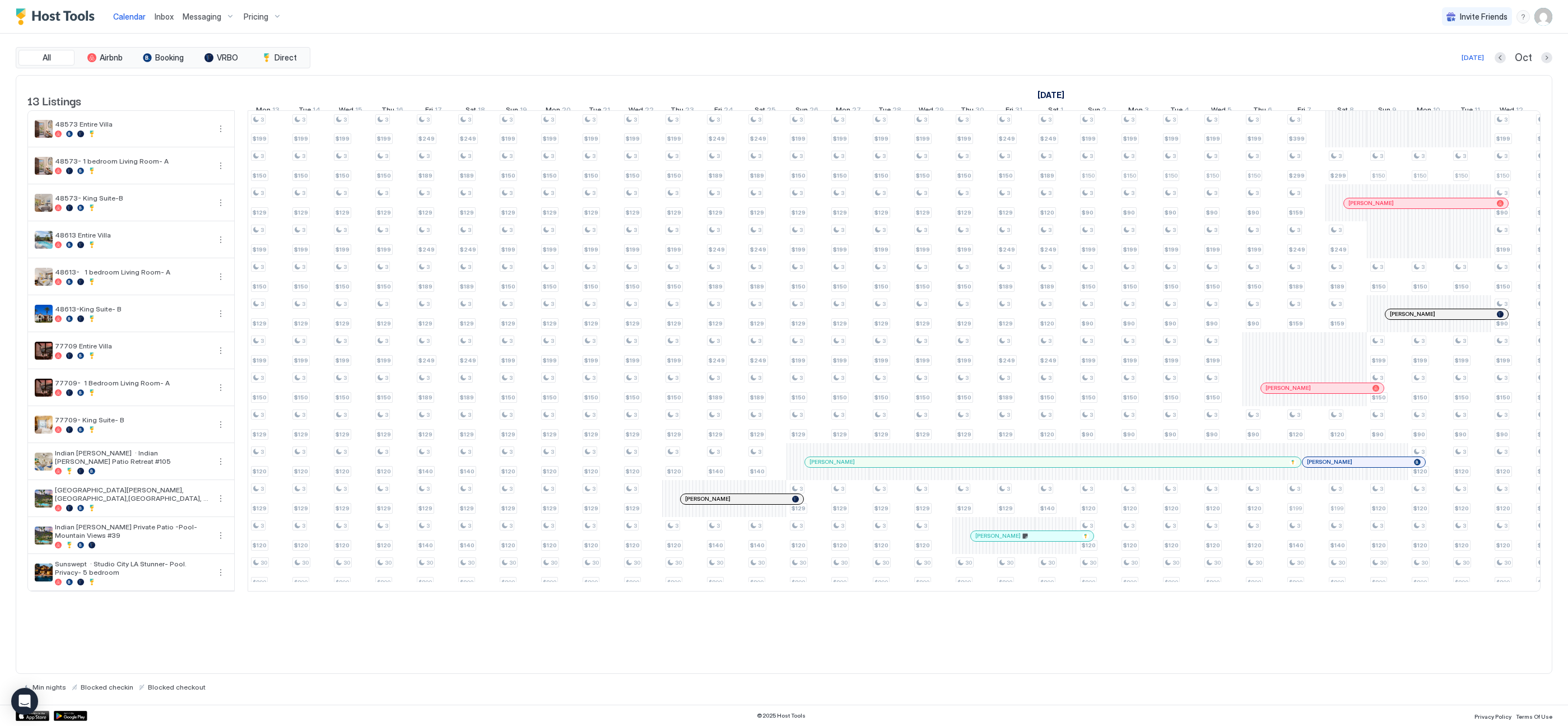
click at [981, 540] on div at bounding box center [980, 535] width 9 height 9
